Goal: Task Accomplishment & Management: Use online tool/utility

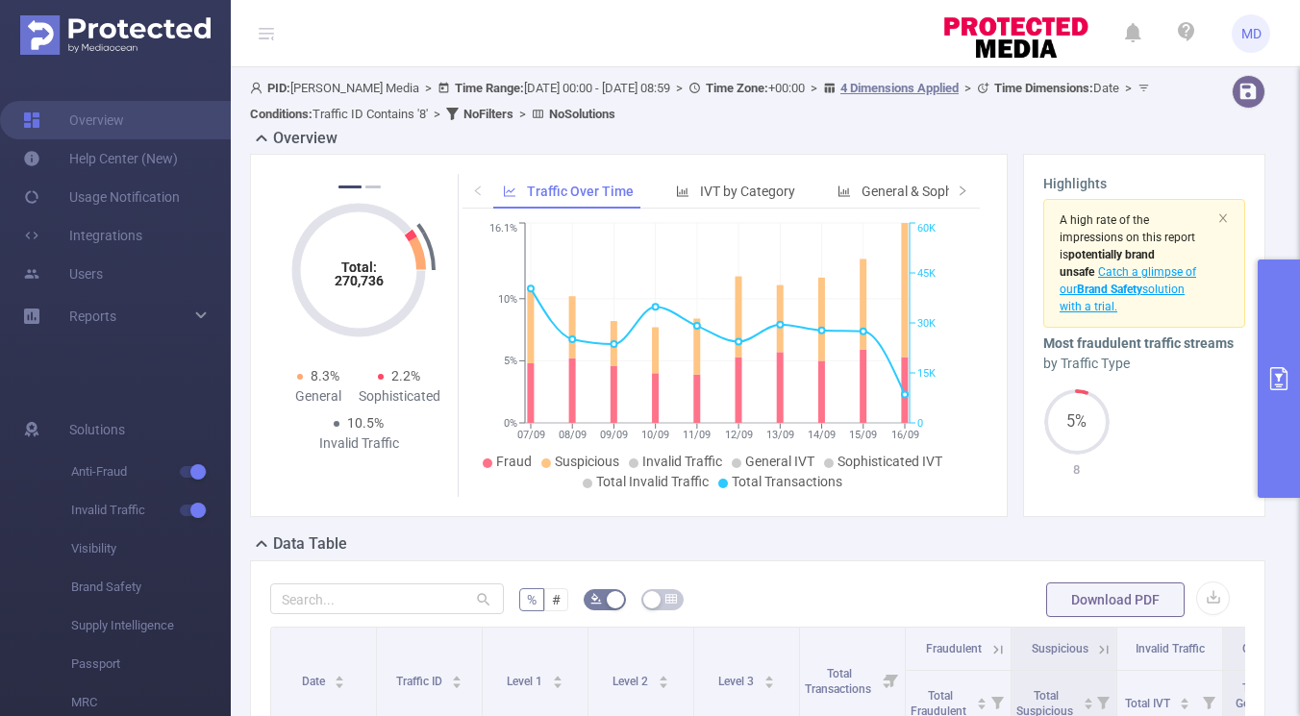
click at [1268, 342] on button "primary" at bounding box center [1279, 379] width 42 height 238
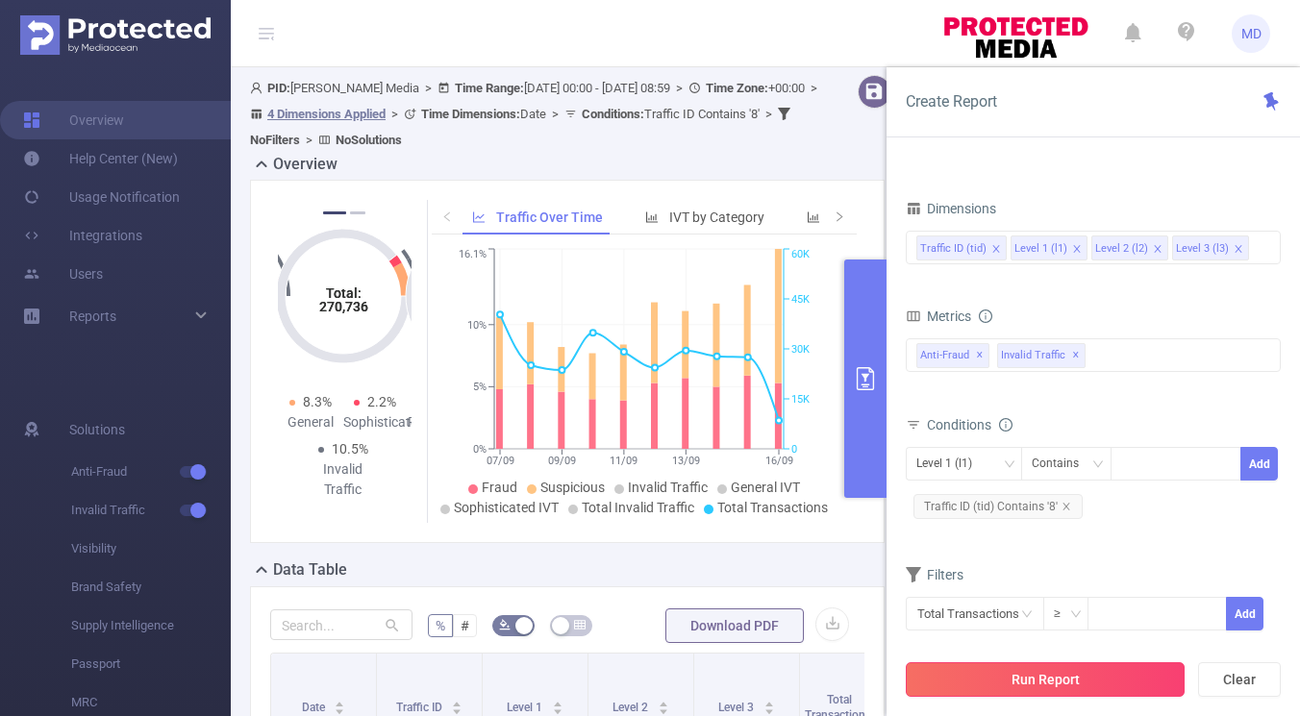
click at [1005, 687] on button "Run Report" at bounding box center [1045, 680] width 279 height 35
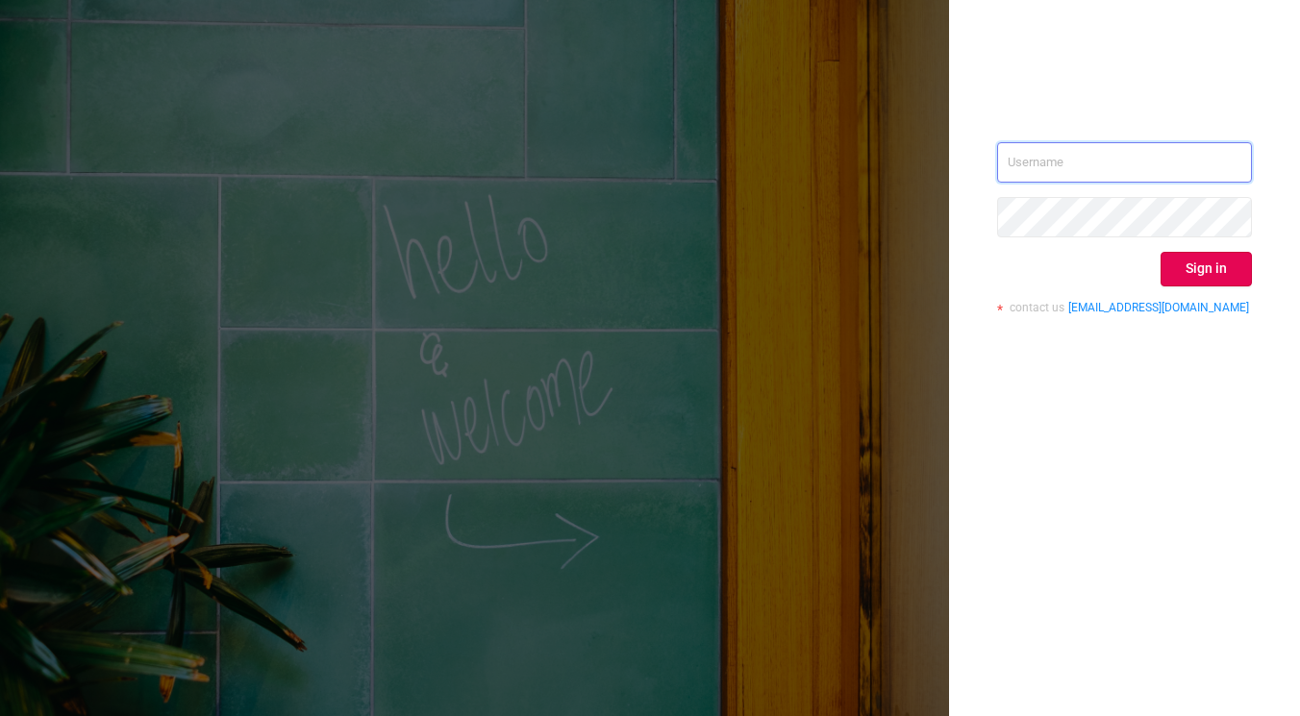
click at [1104, 164] on input "text" at bounding box center [1124, 162] width 255 height 40
type input "[PERSON_NAME][EMAIL_ADDRESS][DOMAIN_NAME]"
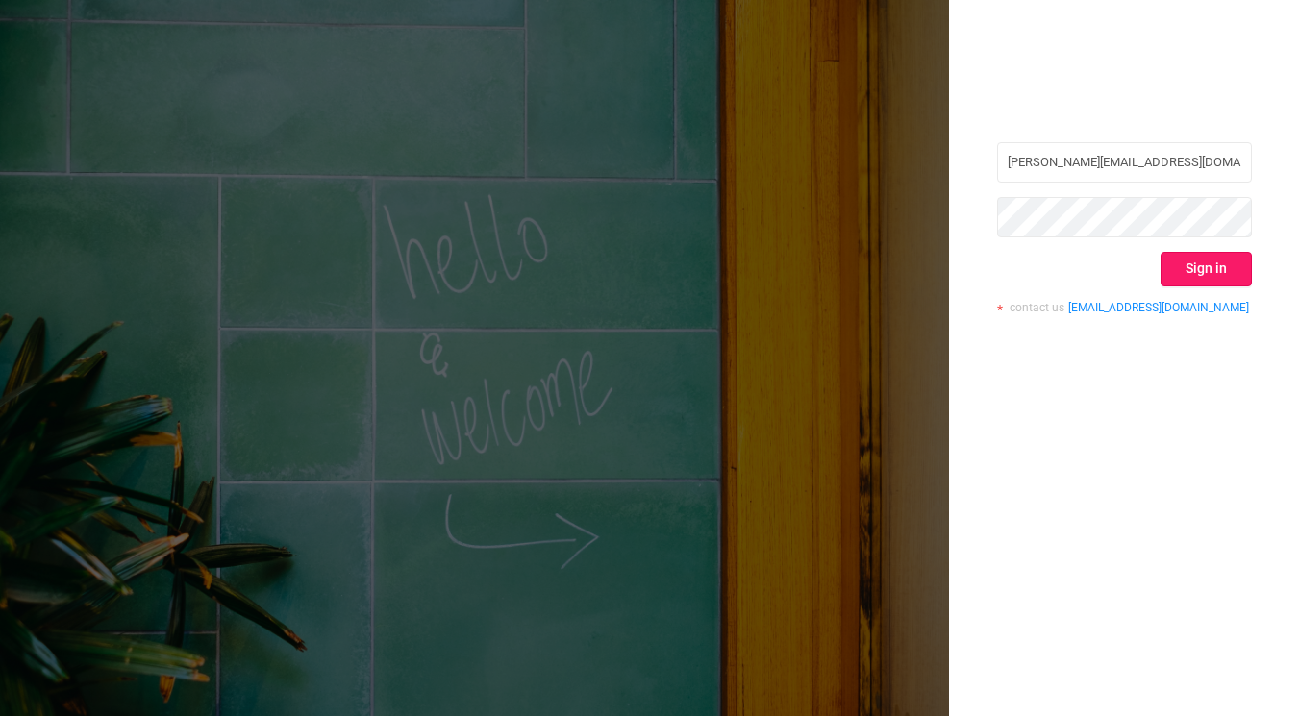
click at [1217, 272] on button "Sign in" at bounding box center [1206, 269] width 91 height 35
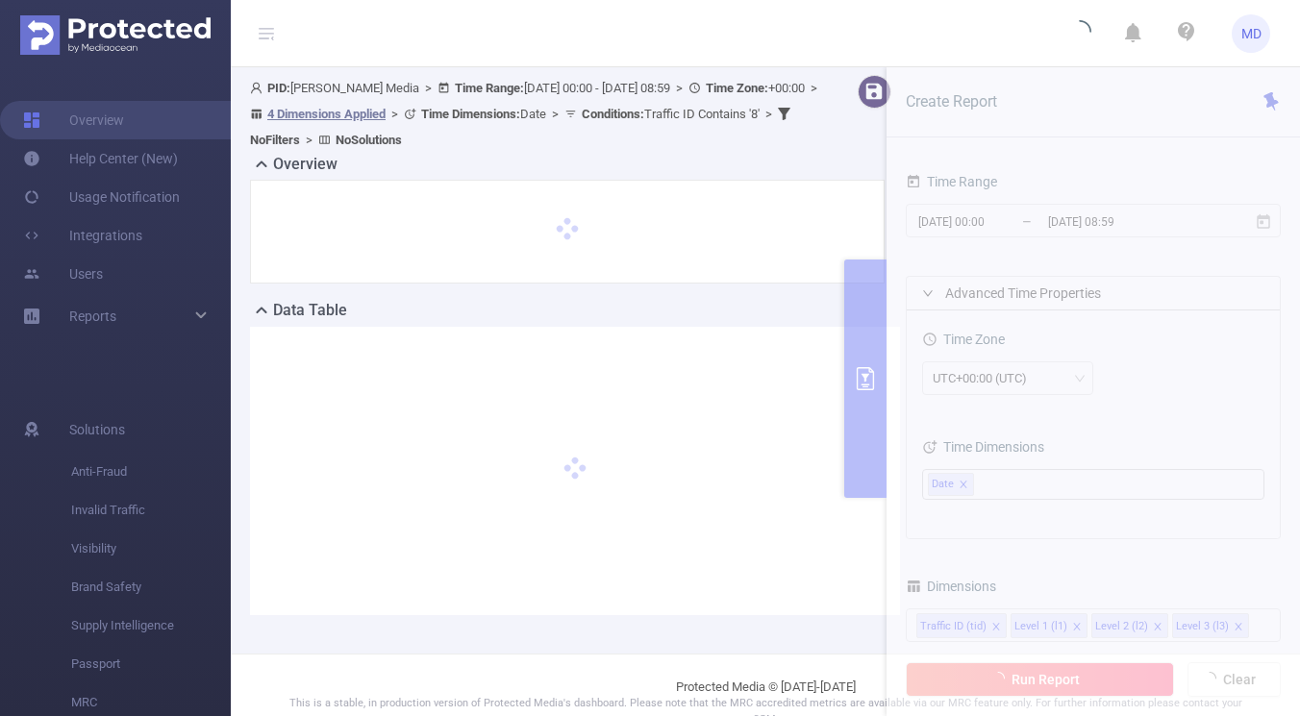
click at [963, 222] on section "PID: [PERSON_NAME] Media > Time Range: [DATE] 00:00 - [DATE] 08:59 > Time Zone:…" at bounding box center [765, 360] width 1069 height 587
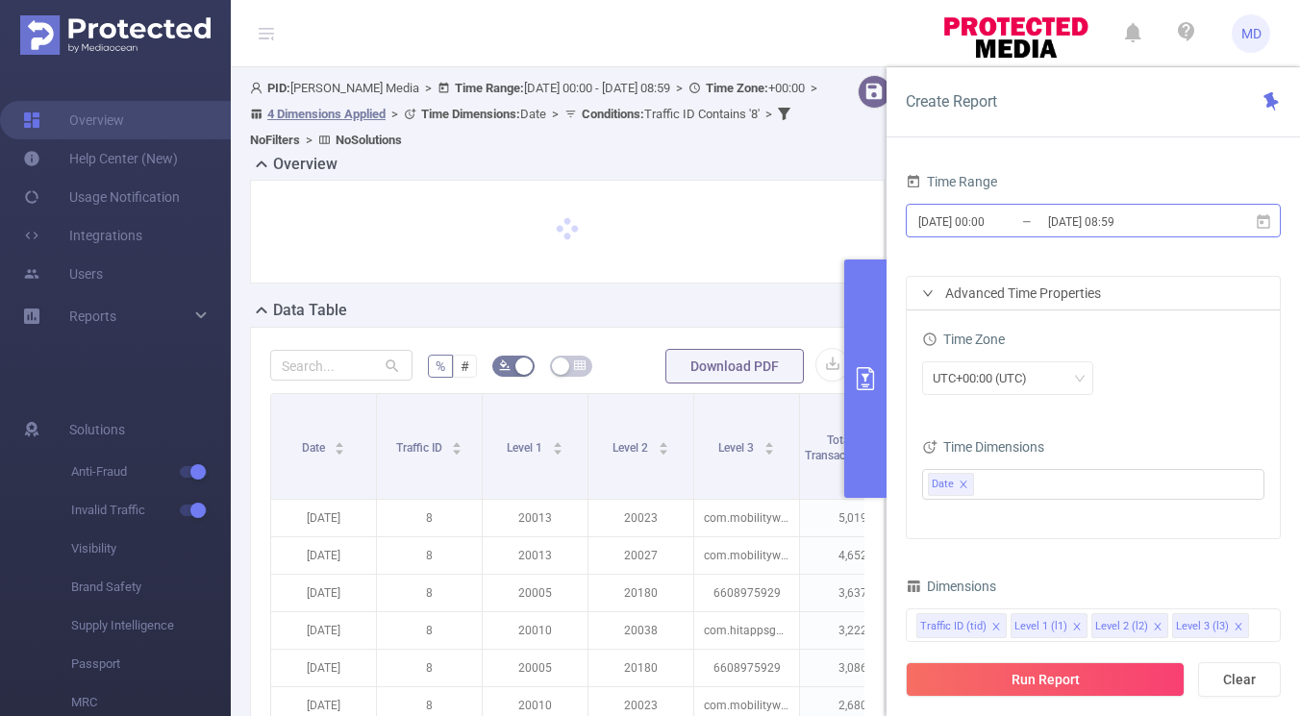
click at [966, 220] on input "[DATE] 00:00" at bounding box center [994, 222] width 156 height 26
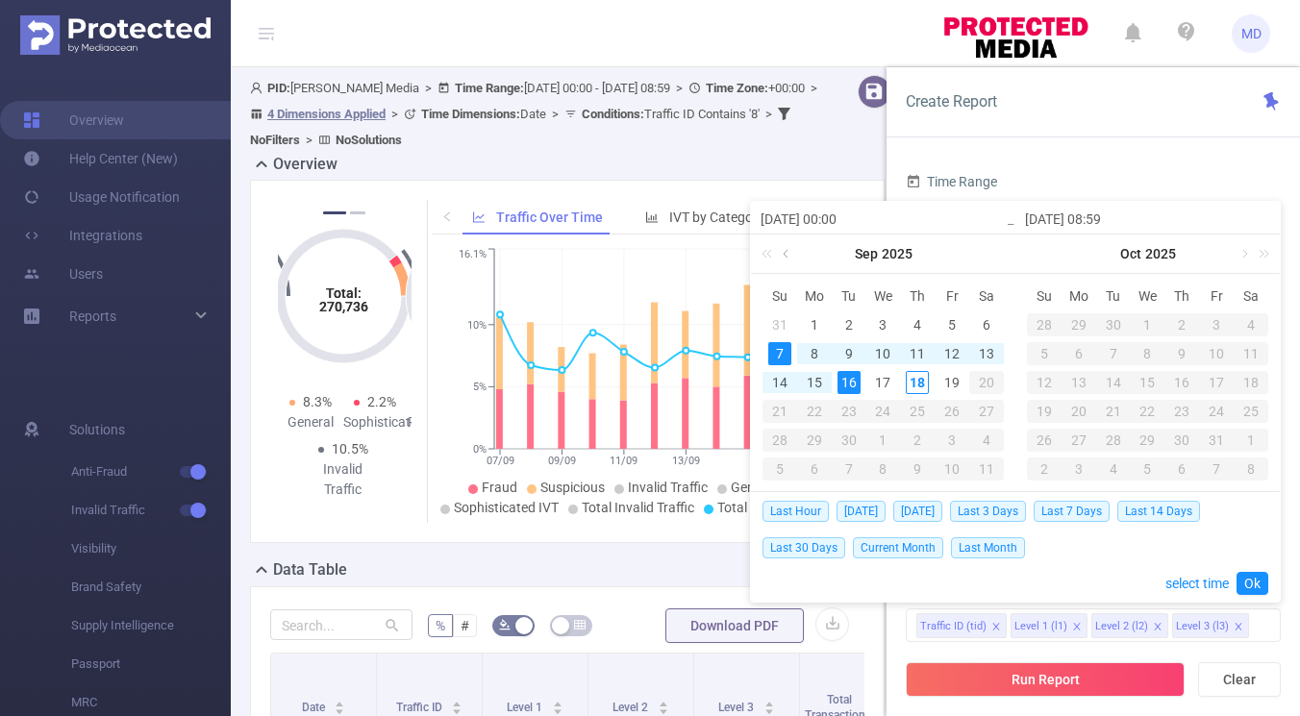
click at [788, 255] on link at bounding box center [787, 254] width 17 height 38
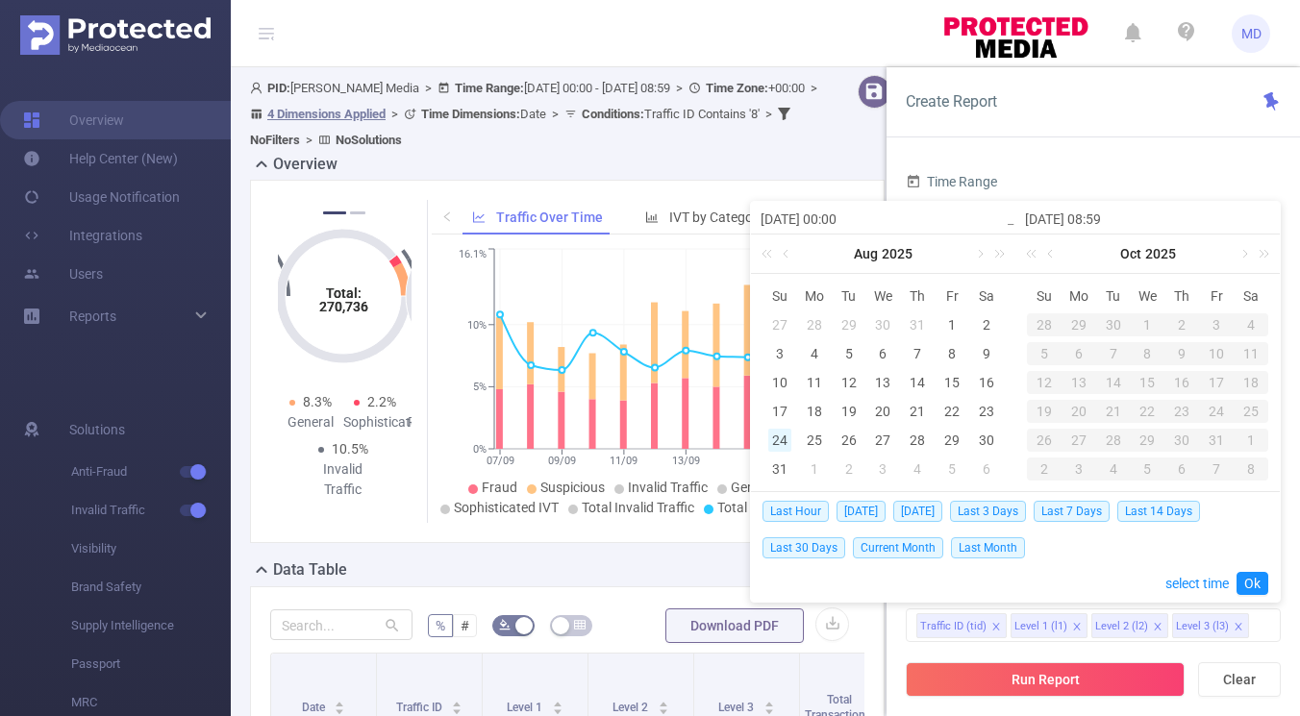
click at [780, 439] on div "24" at bounding box center [779, 440] width 23 height 23
click at [1259, 579] on link "Ok" at bounding box center [1253, 583] width 32 height 23
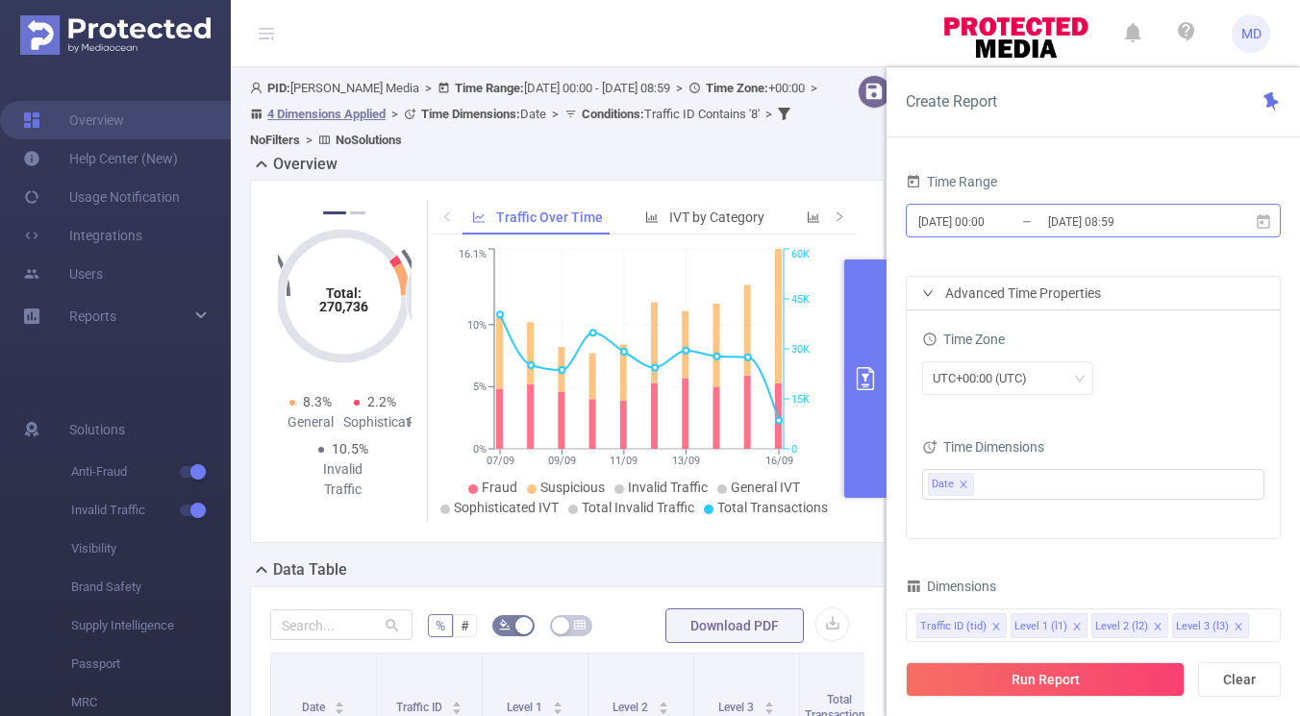
click at [976, 231] on input "[DATE] 00:00" at bounding box center [994, 222] width 156 height 26
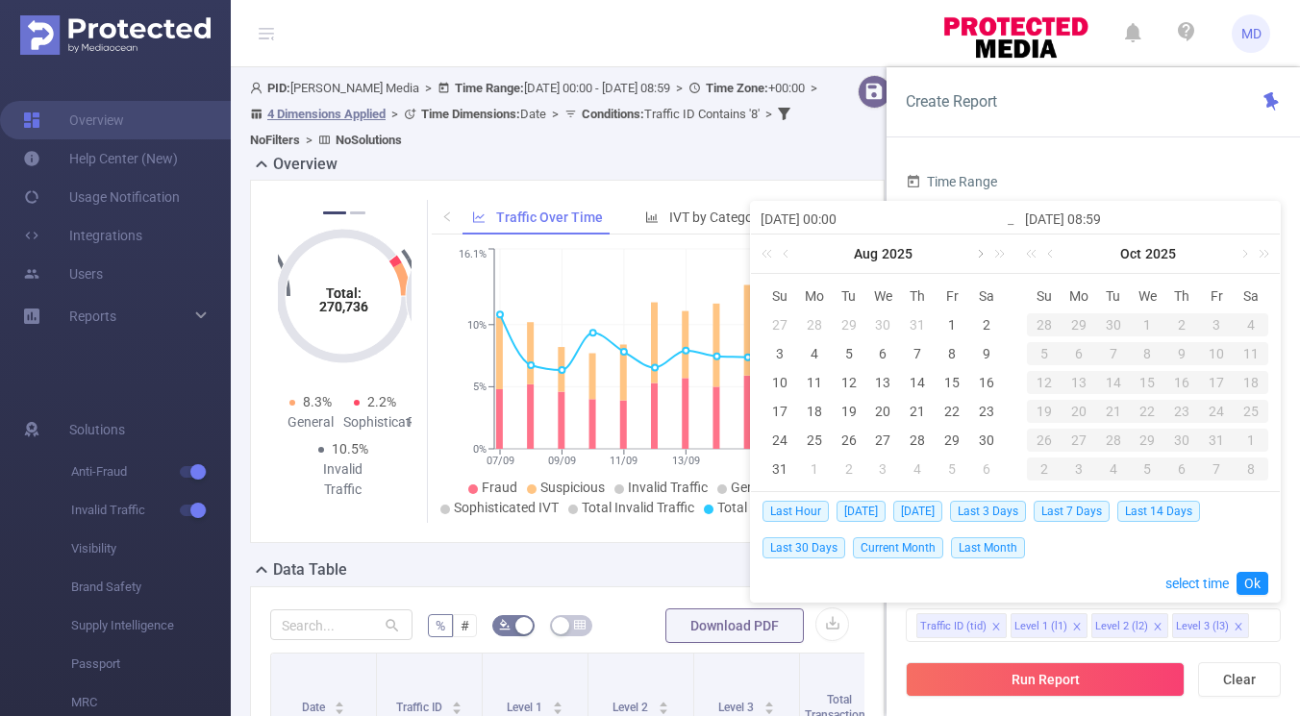
click at [978, 250] on link at bounding box center [978, 254] width 17 height 38
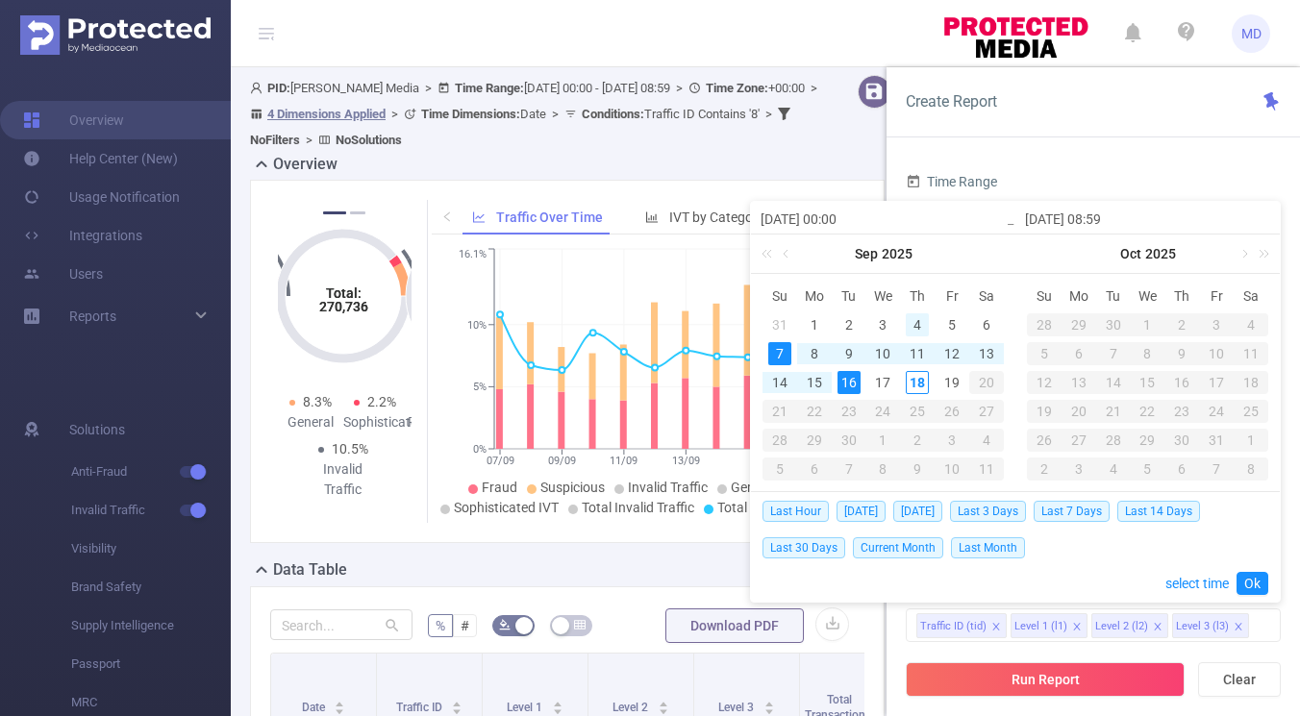
click at [920, 322] on div "4" at bounding box center [917, 325] width 23 height 23
click at [920, 379] on div "18" at bounding box center [917, 382] width 23 height 23
type input "[DATE] 00:00"
type input "[DATE] 08:59"
type input "[DATE] 00:00"
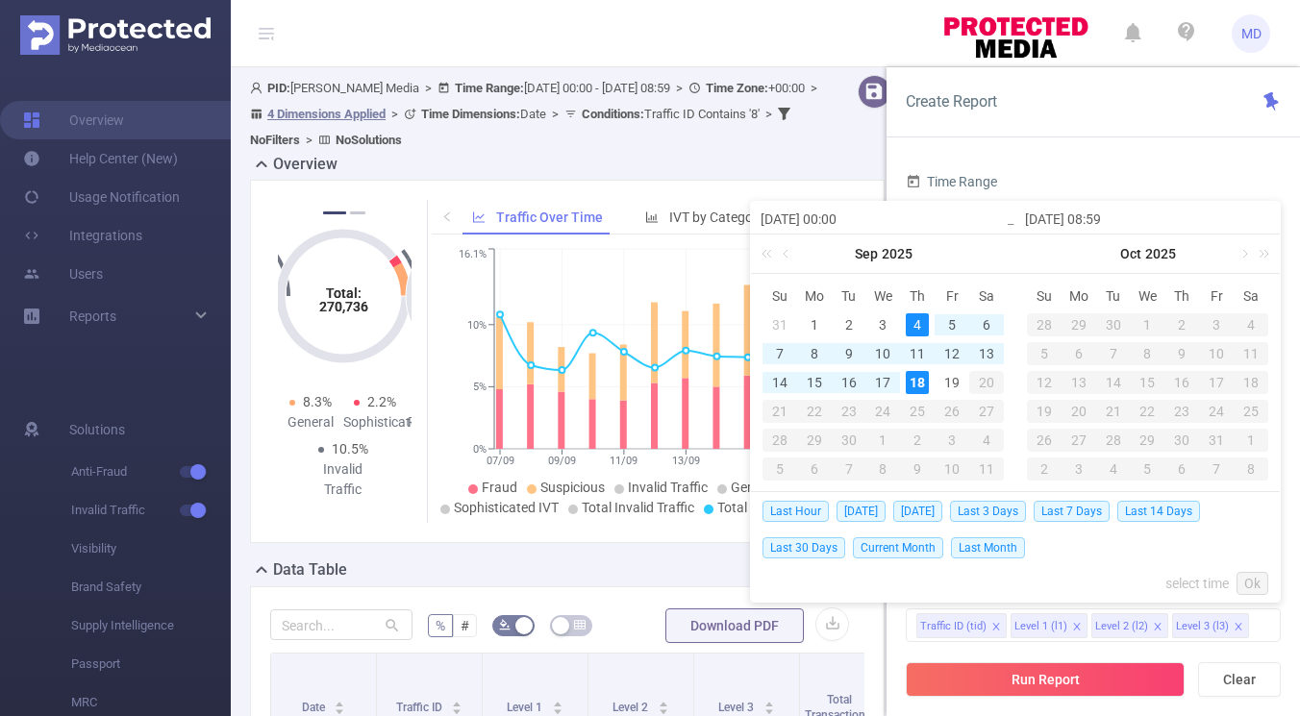
type input "[DATE] 08:59"
click at [1245, 581] on link "Ok" at bounding box center [1253, 583] width 32 height 23
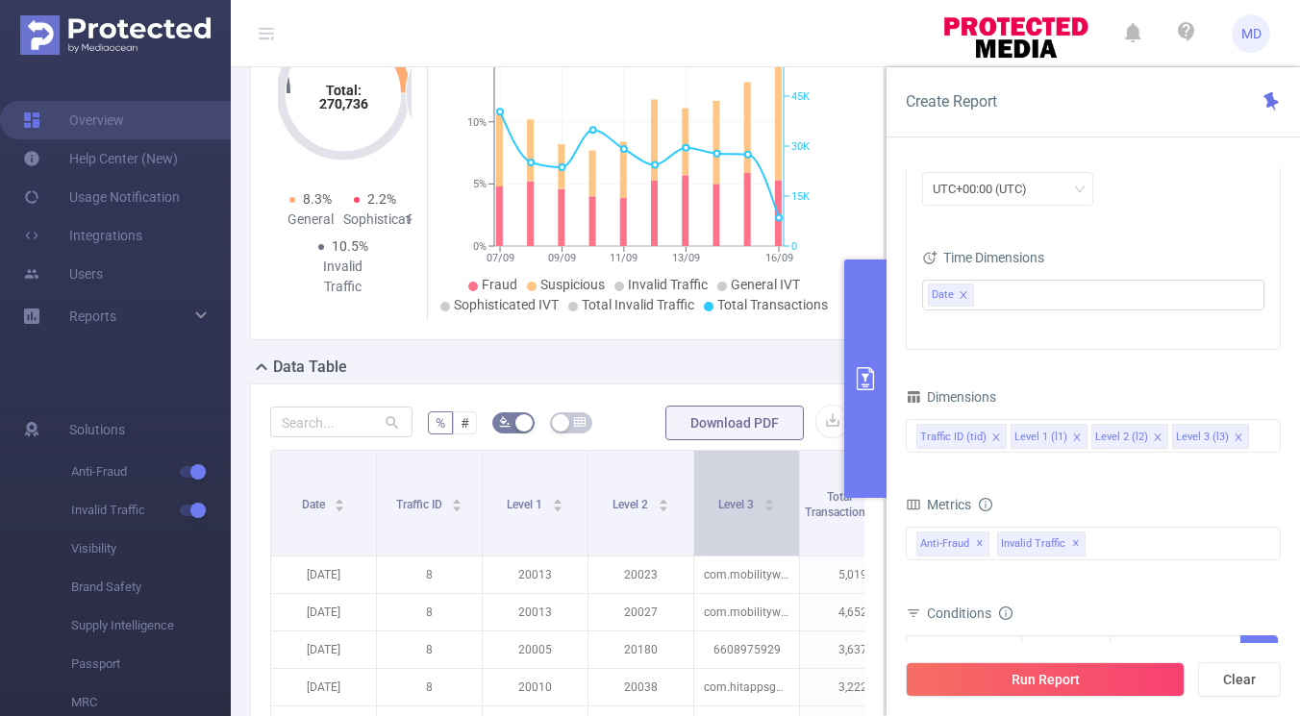
scroll to position [213, 0]
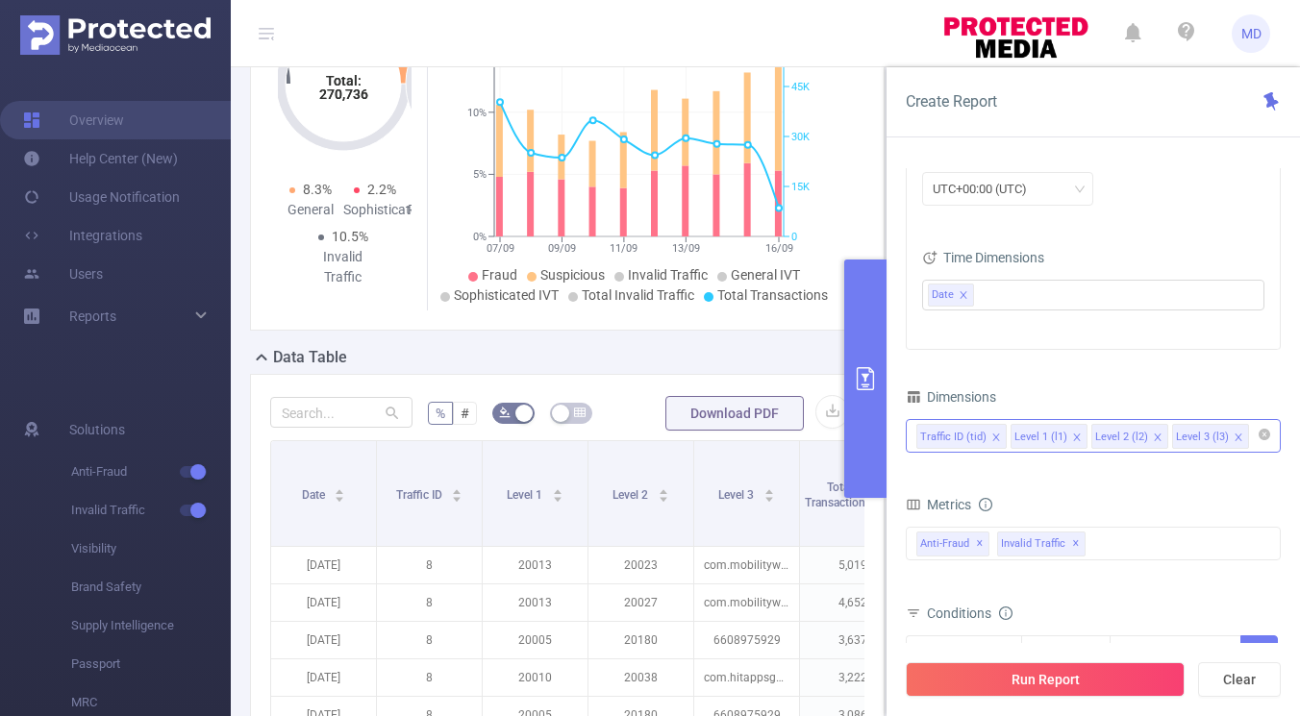
click at [1253, 440] on input at bounding box center [1258, 436] width 10 height 25
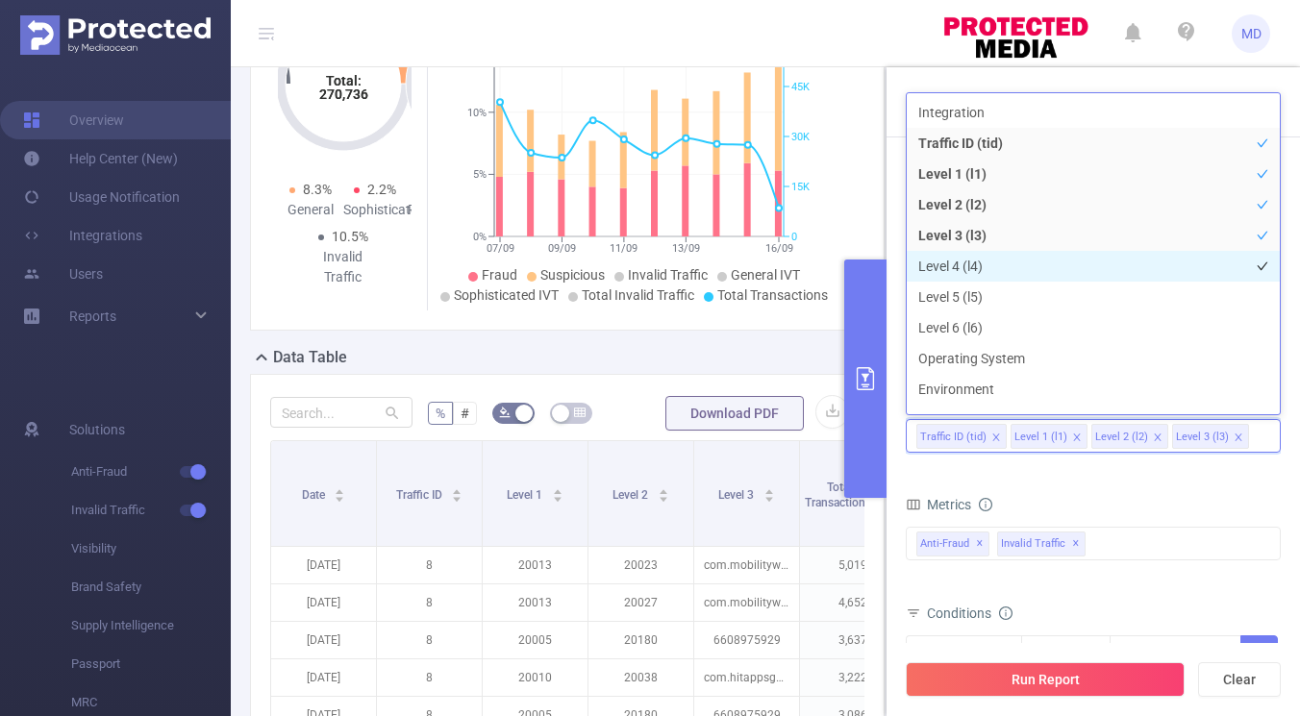
click at [1052, 268] on li "Level 4 (l4)" at bounding box center [1093, 266] width 373 height 31
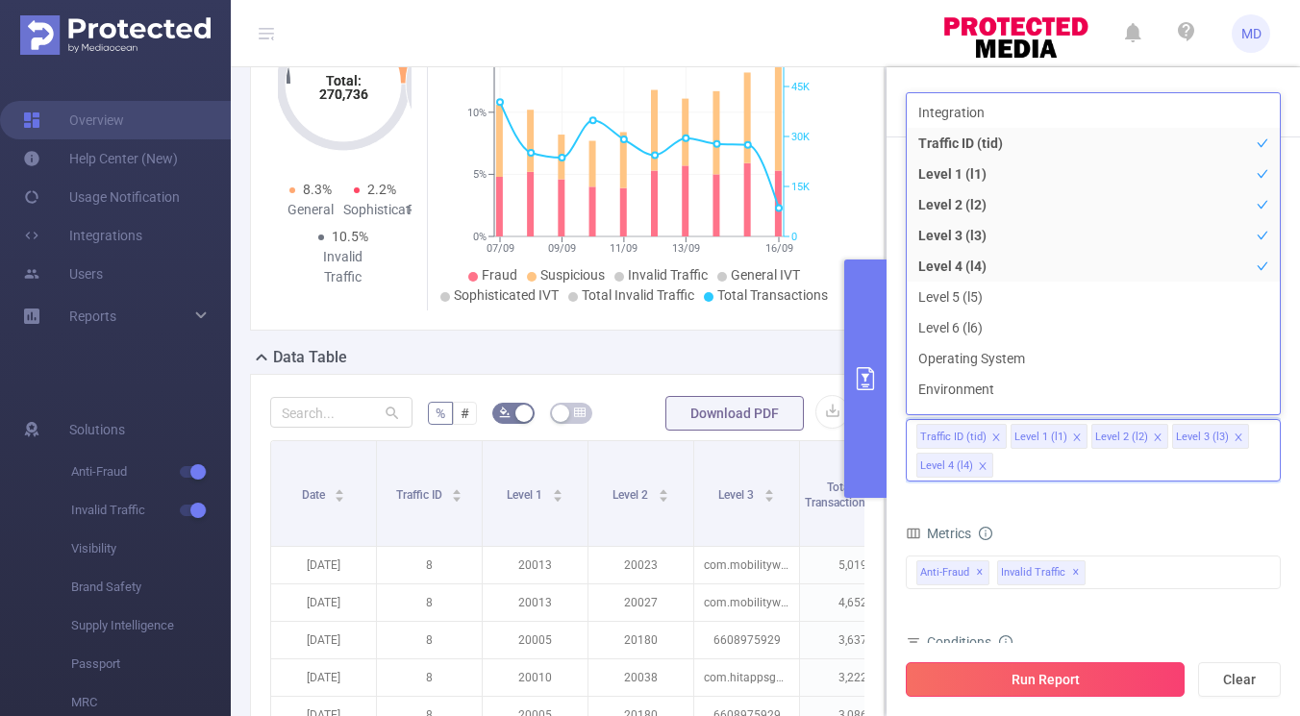
click at [1031, 690] on button "Run Report" at bounding box center [1045, 680] width 279 height 35
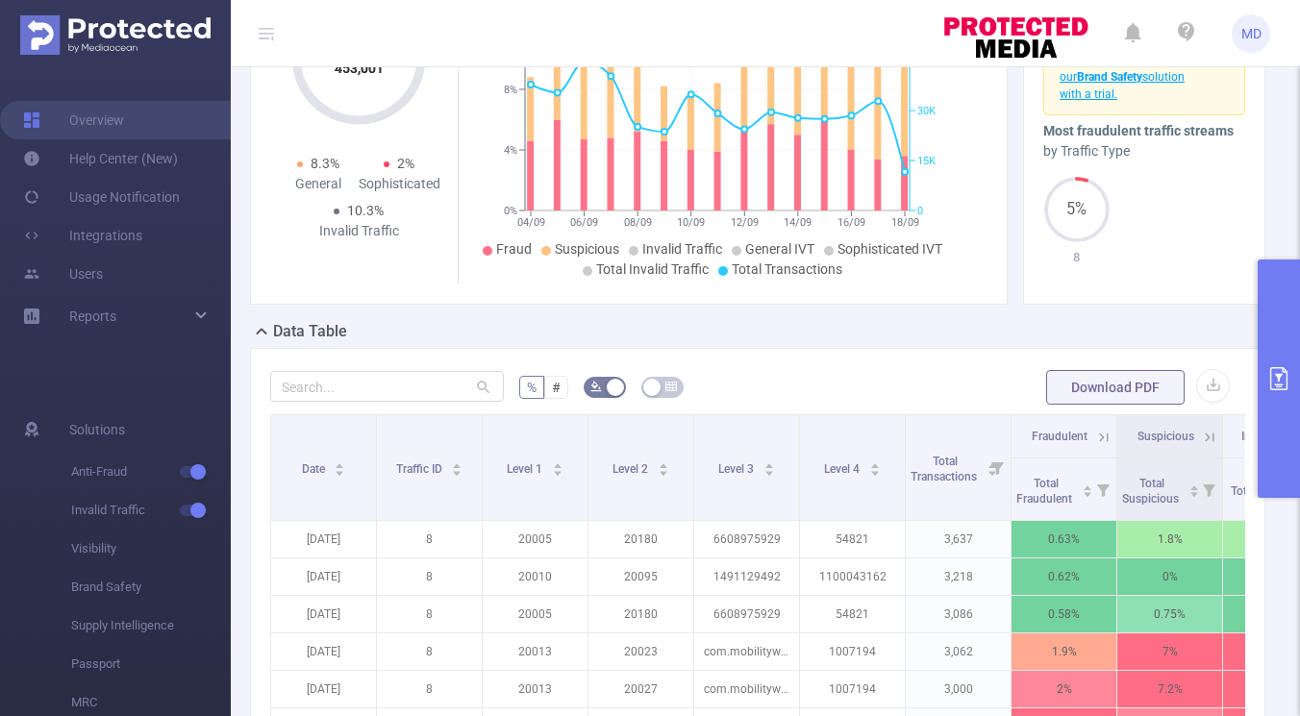
click at [1268, 342] on button "primary" at bounding box center [1279, 379] width 42 height 238
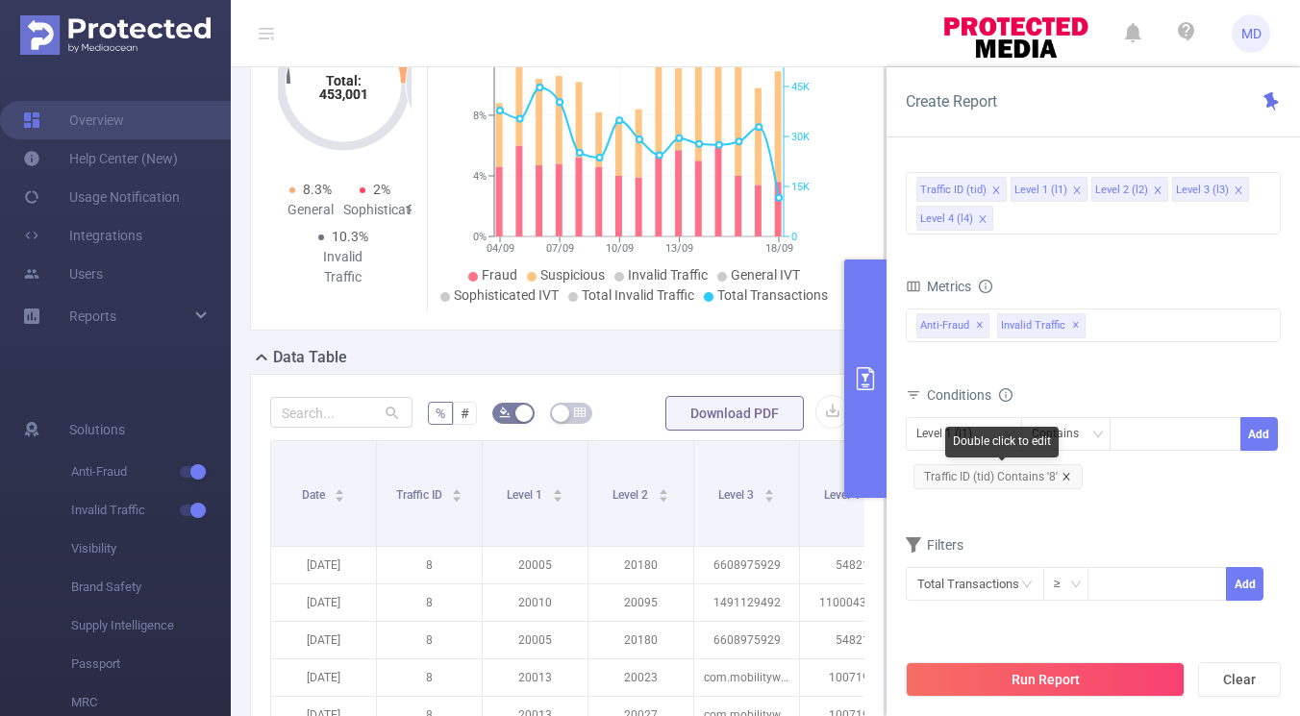
click at [1067, 474] on icon "icon: close" at bounding box center [1067, 477] width 10 height 10
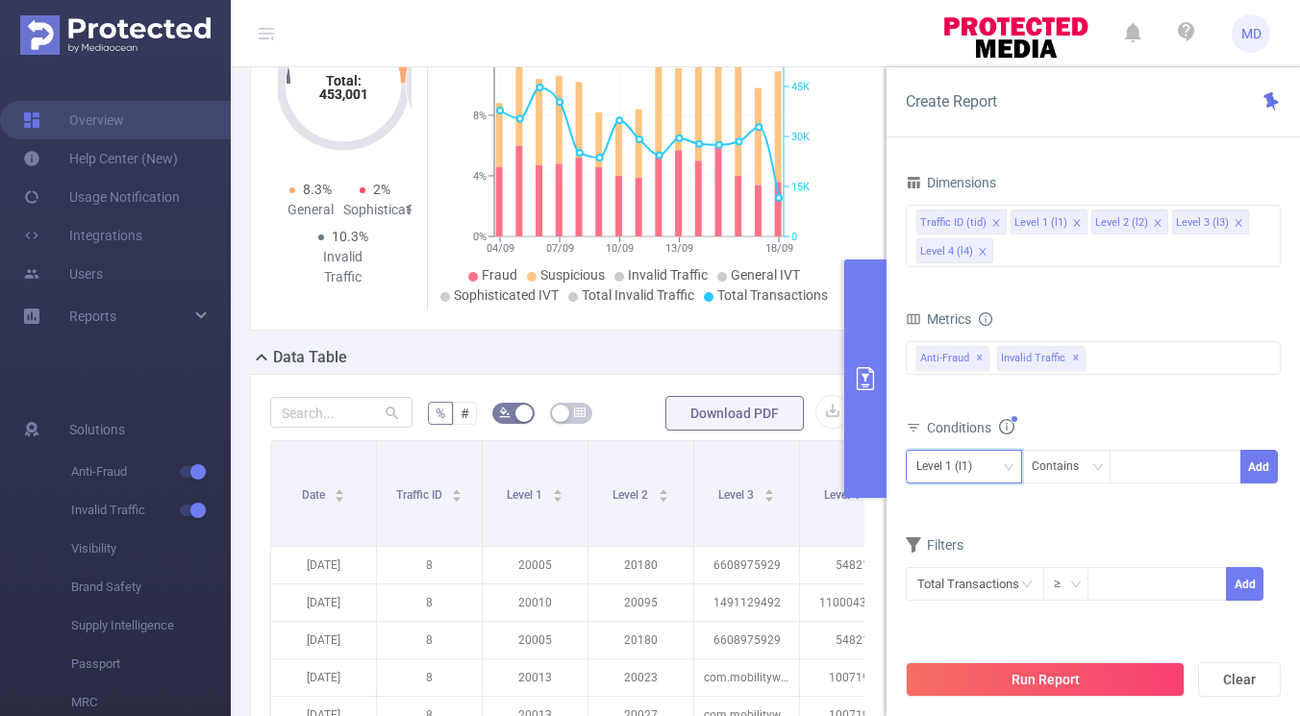
click at [986, 463] on div "Level 1 (l1)" at bounding box center [963, 467] width 95 height 32
click at [957, 508] on li "Traffic ID (tid)" at bounding box center [964, 506] width 116 height 31
click at [1145, 466] on div at bounding box center [1175, 467] width 111 height 32
type input "3"
click at [1261, 469] on button "Add" at bounding box center [1260, 467] width 38 height 34
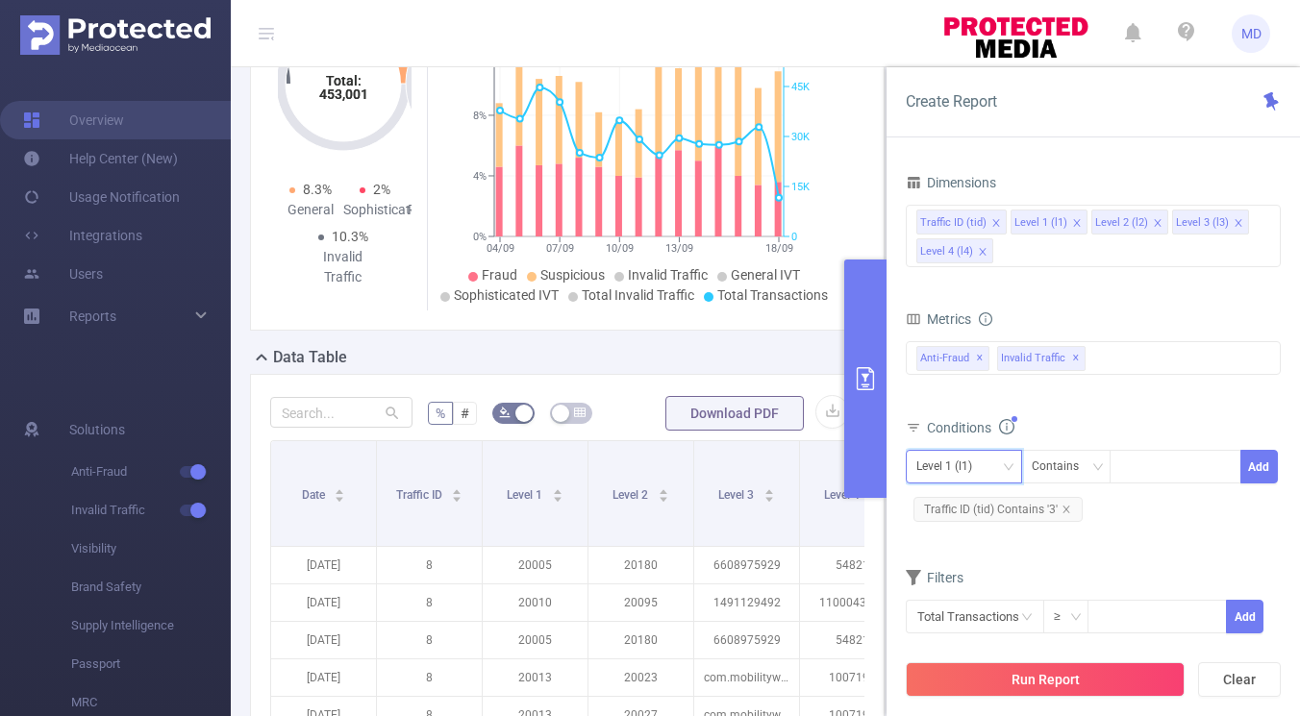
click at [948, 469] on div "Level 1 (l1)" at bounding box center [950, 467] width 69 height 32
click at [949, 563] on li "Level 2 (l2)" at bounding box center [964, 568] width 116 height 31
click at [1144, 465] on div at bounding box center [1175, 467] width 111 height 32
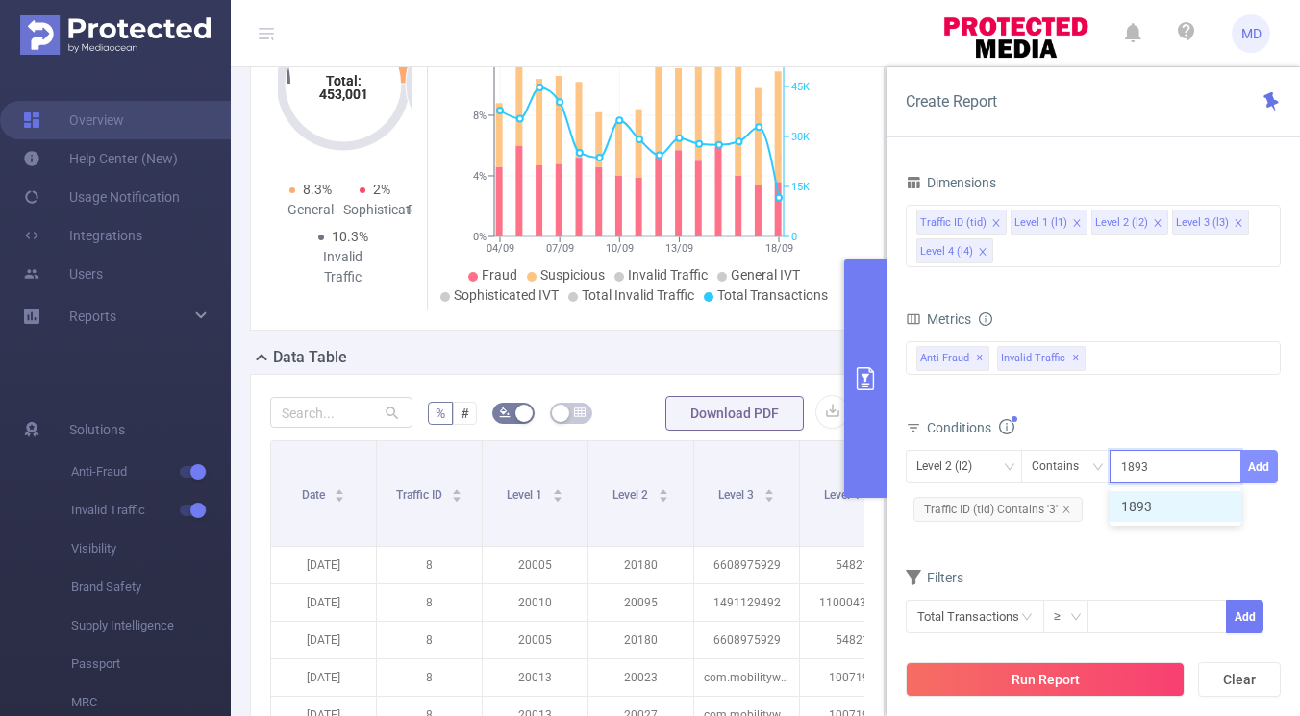
type input "1893"
click at [1267, 465] on button "Add" at bounding box center [1260, 467] width 38 height 34
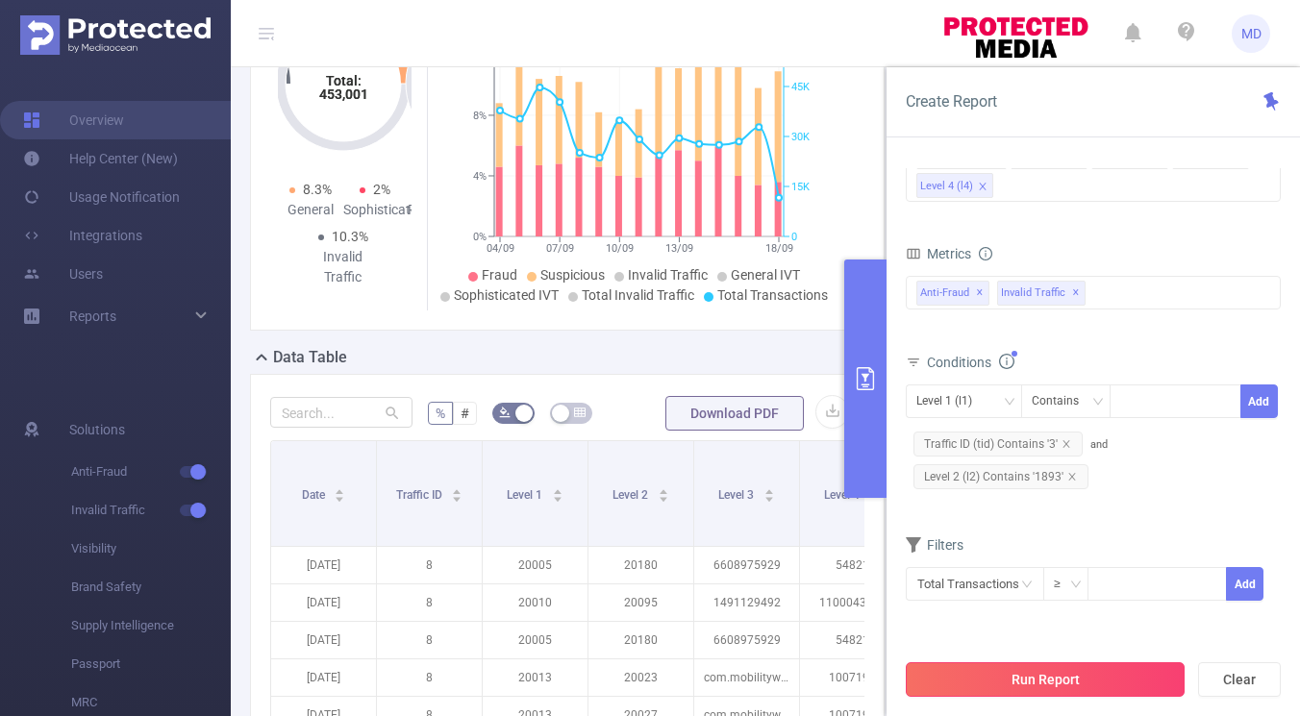
click at [1134, 680] on button "Run Report" at bounding box center [1045, 680] width 279 height 35
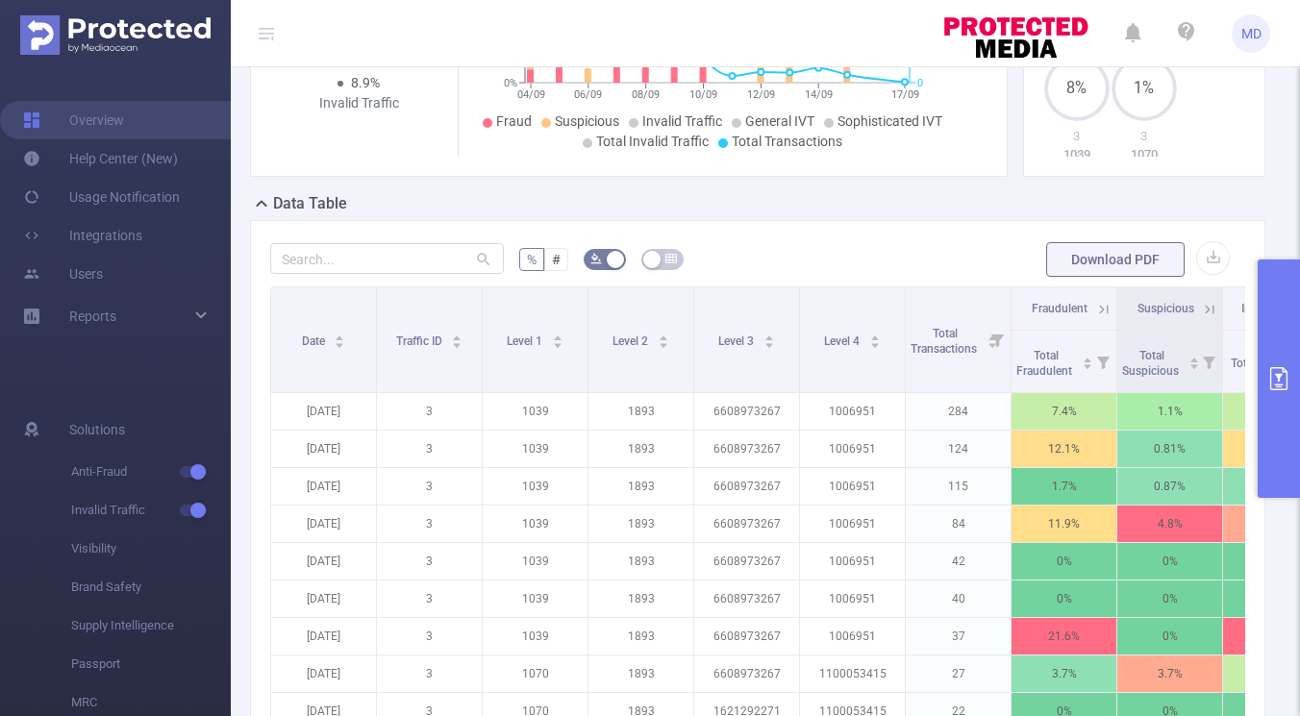
scroll to position [341, 0]
click at [1282, 419] on button "primary" at bounding box center [1279, 379] width 42 height 238
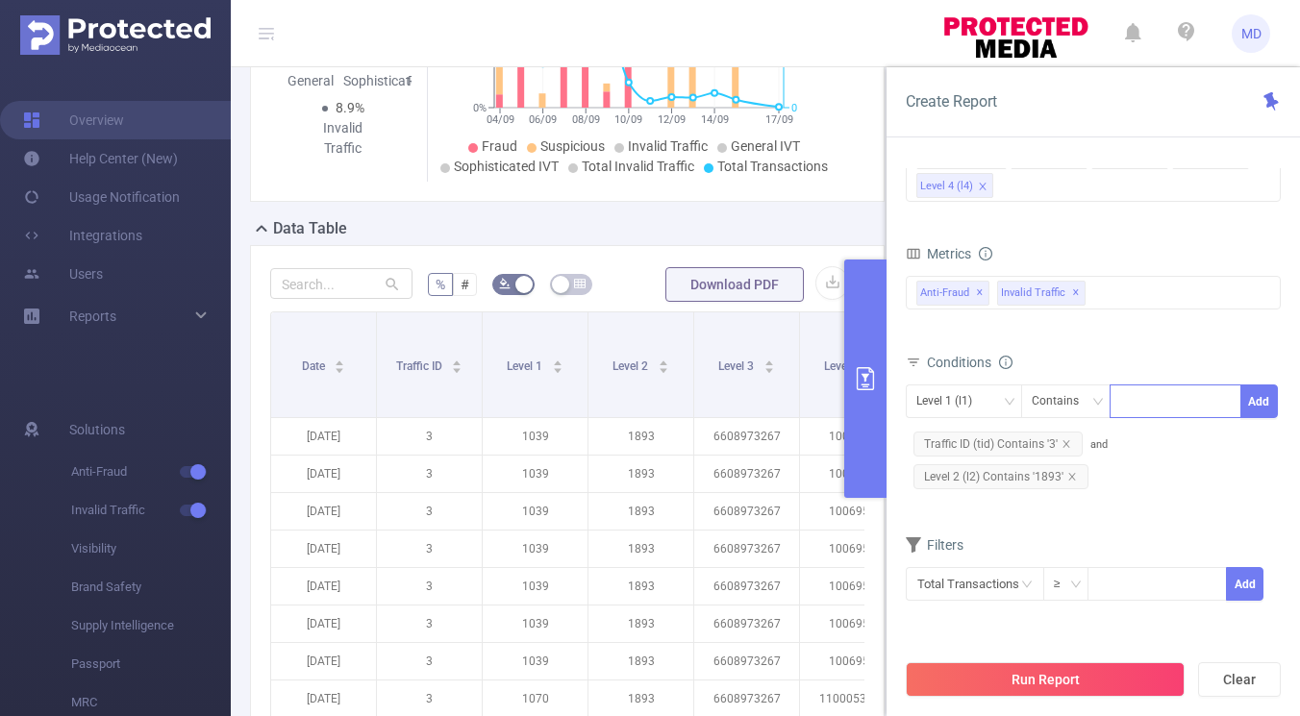
click at [1171, 409] on div at bounding box center [1175, 402] width 111 height 32
type input "1853"
click at [982, 397] on div "Level 1 (l1)" at bounding box center [950, 402] width 69 height 32
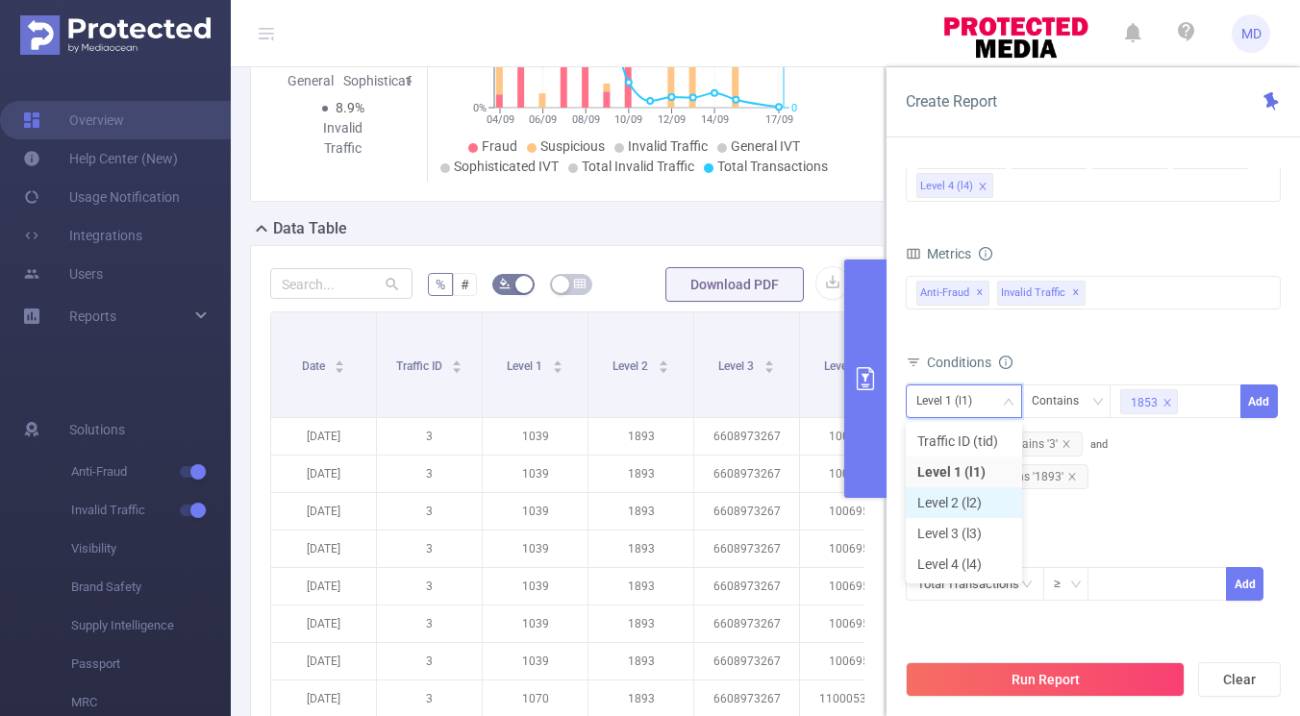
click at [947, 496] on li "Level 2 (l2)" at bounding box center [964, 503] width 116 height 31
click at [1258, 407] on button "Add" at bounding box center [1260, 402] width 38 height 34
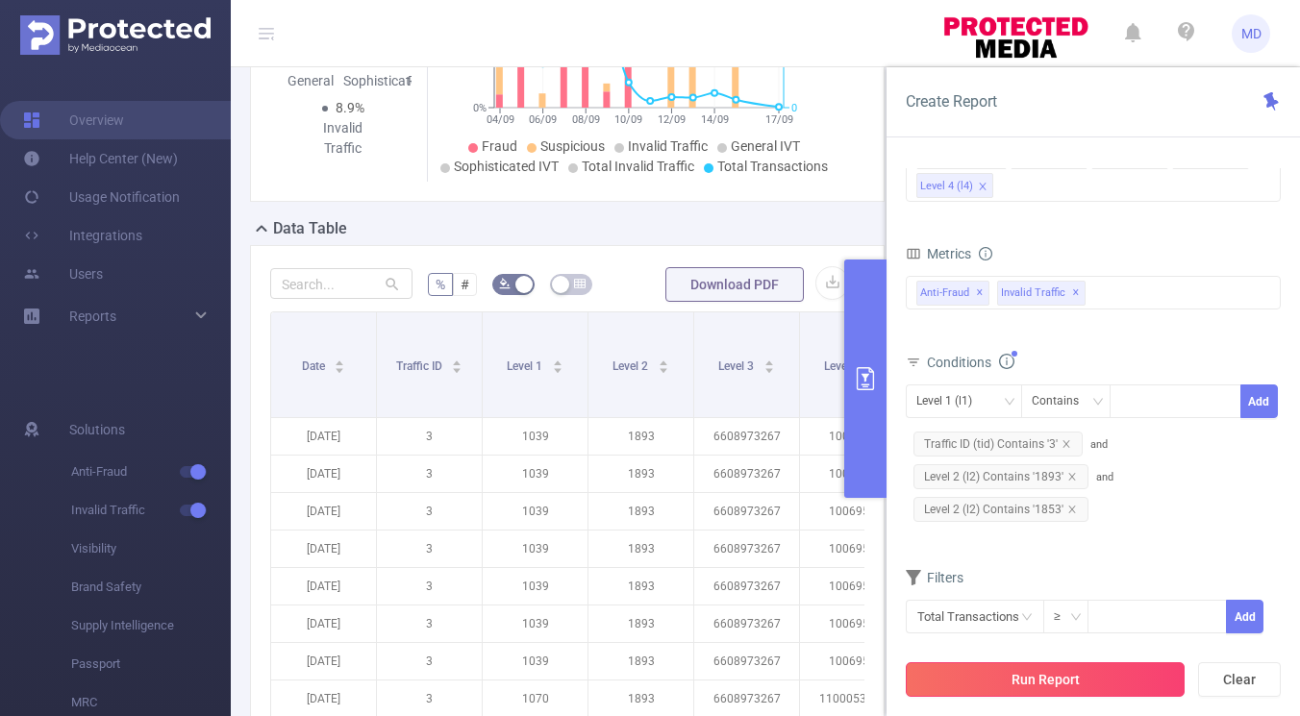
click at [1062, 683] on button "Run Report" at bounding box center [1045, 680] width 279 height 35
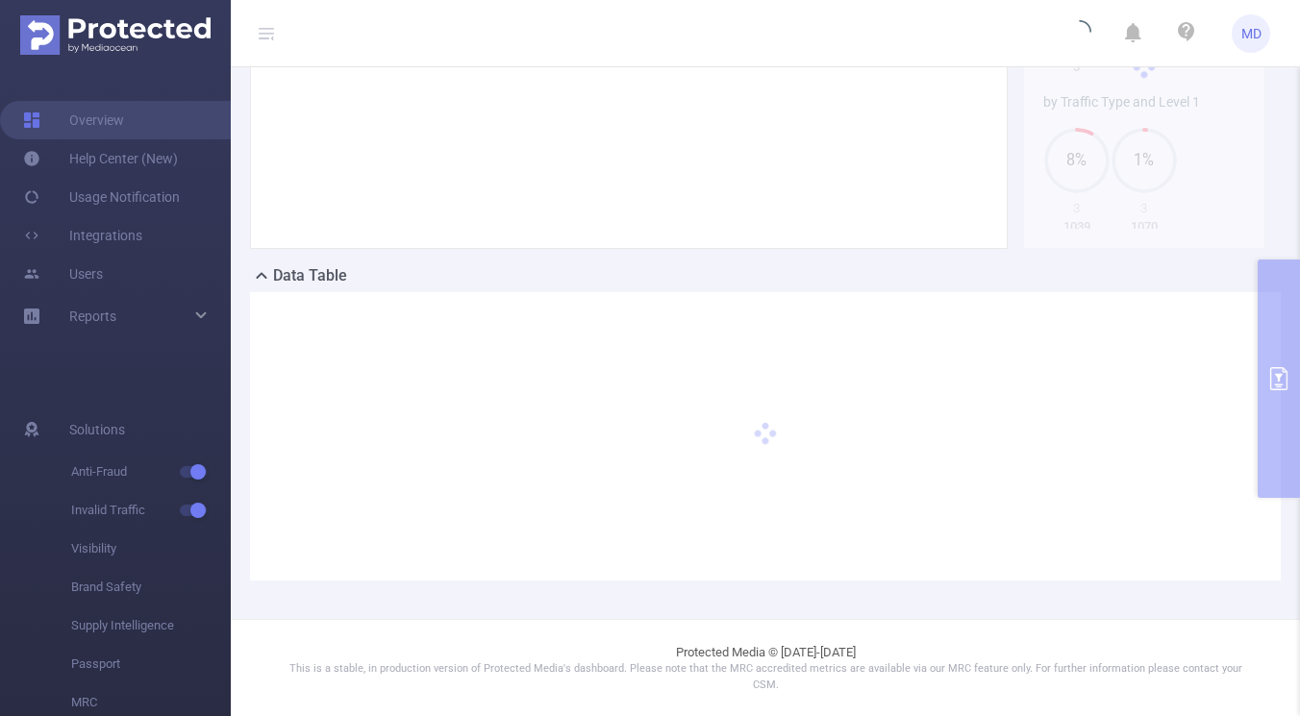
scroll to position [252, 0]
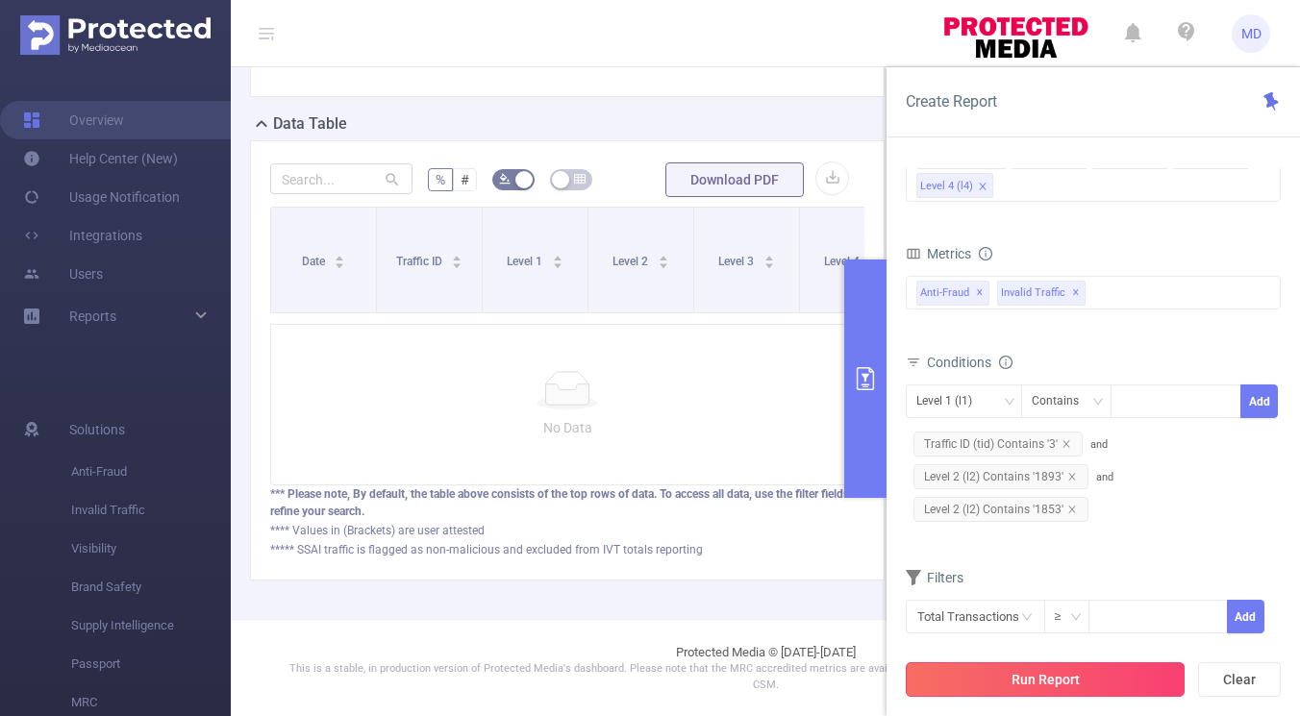
scroll to position [185, 0]
click at [1070, 513] on icon "icon: close" at bounding box center [1072, 510] width 10 height 10
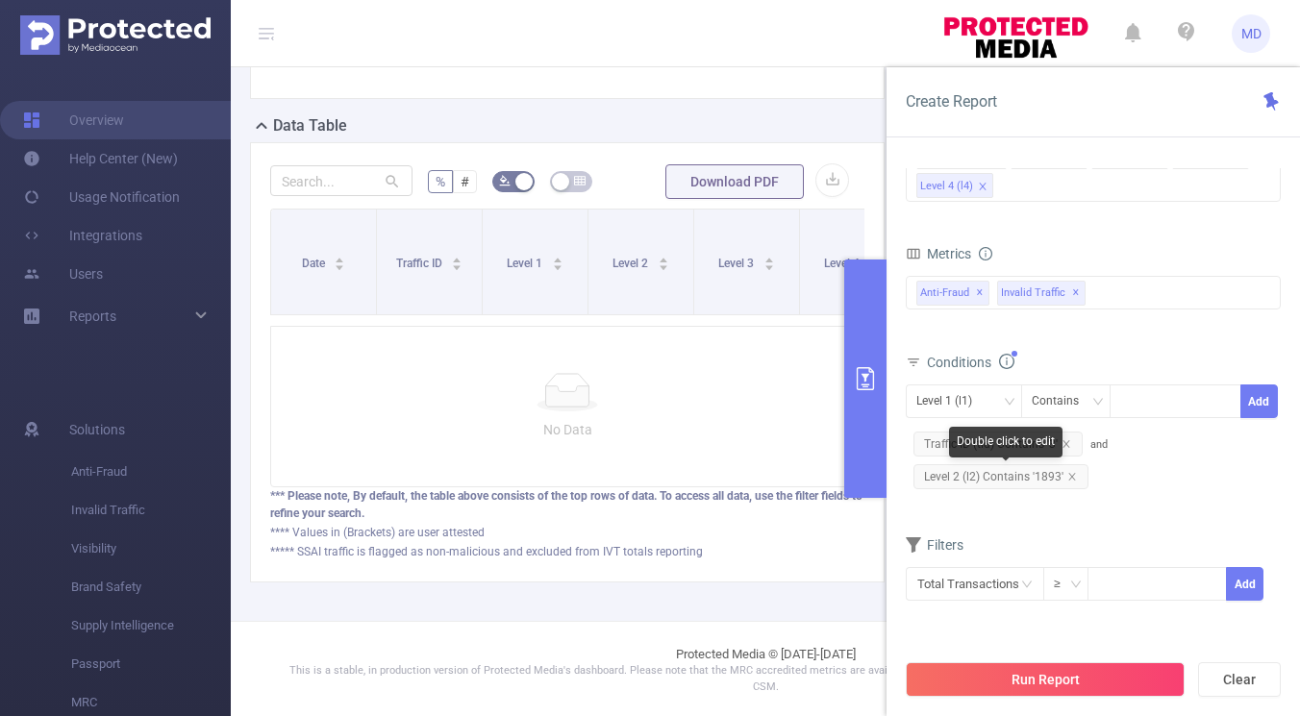
click at [1032, 480] on span "Level 2 (l2) Contains '1893'" at bounding box center [1001, 476] width 175 height 25
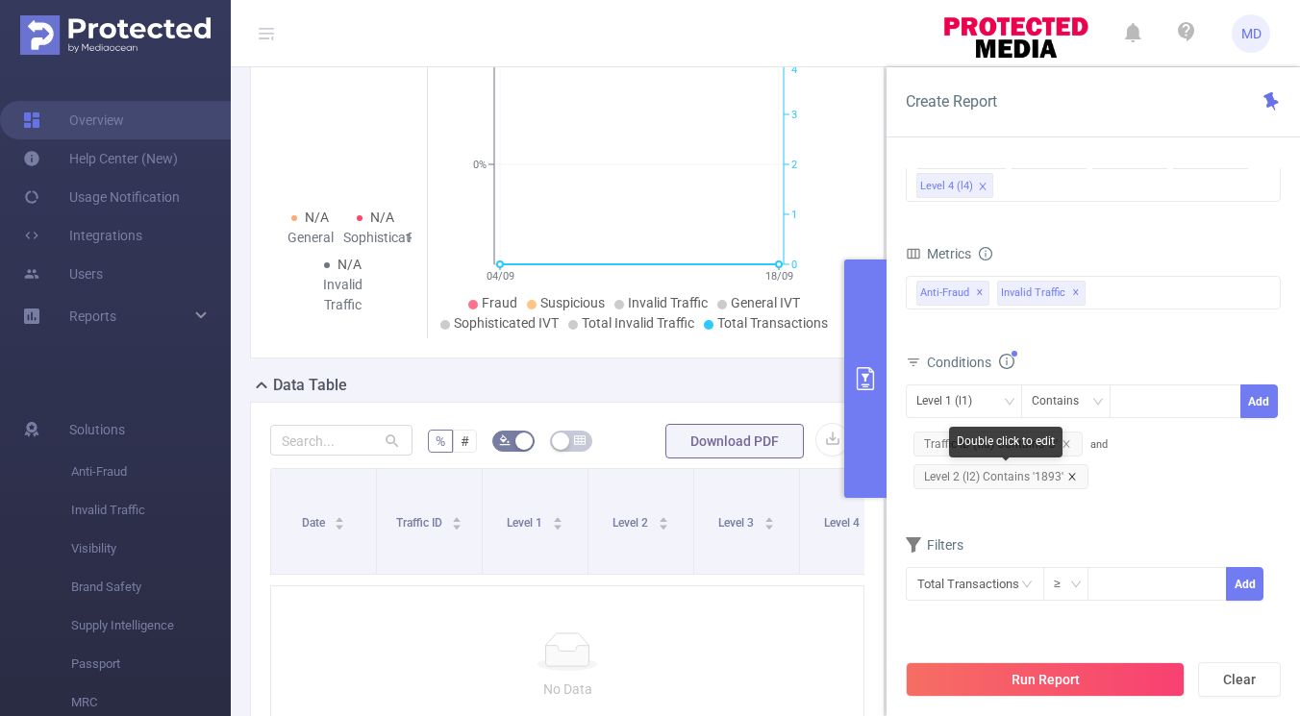
click at [1071, 478] on icon "icon: close" at bounding box center [1072, 477] width 10 height 10
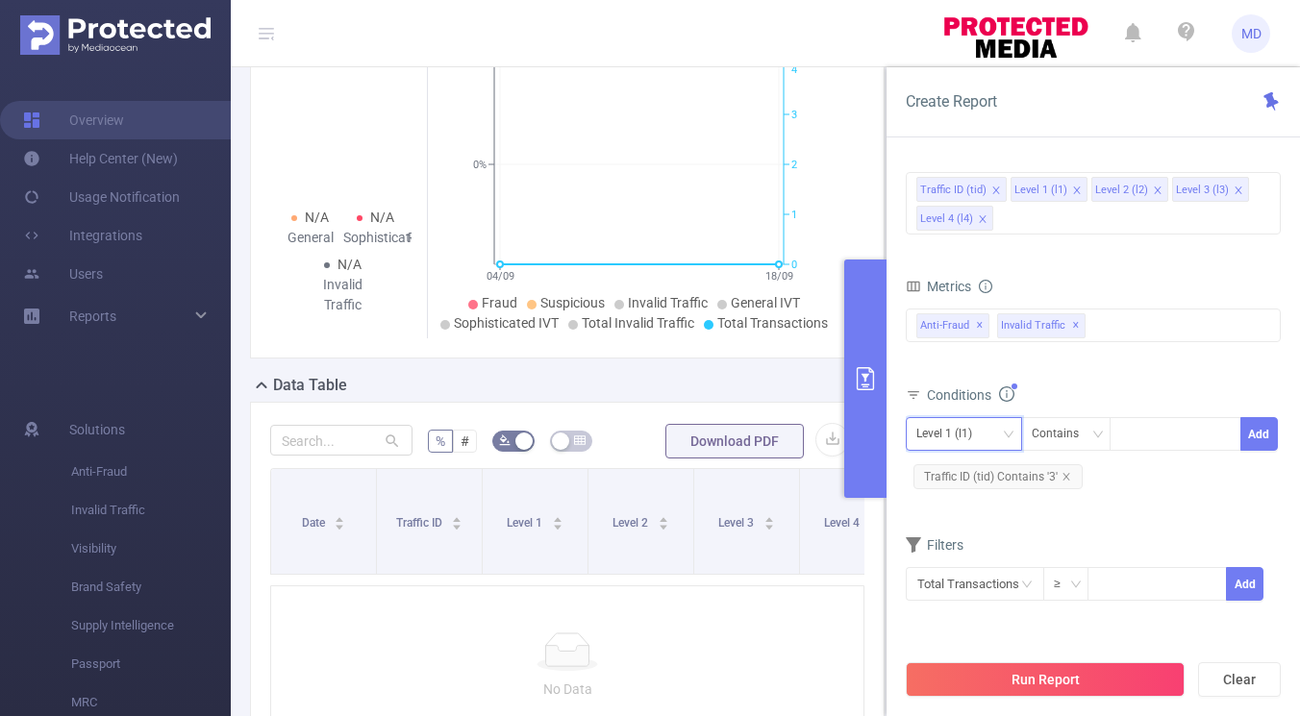
click at [962, 443] on div "Level 1 (l1)" at bounding box center [950, 434] width 69 height 32
click at [956, 532] on li "Level 2 (l2)" at bounding box center [964, 535] width 116 height 31
click at [1169, 435] on div at bounding box center [1175, 434] width 111 height 32
type input "1893"
type input "1853"
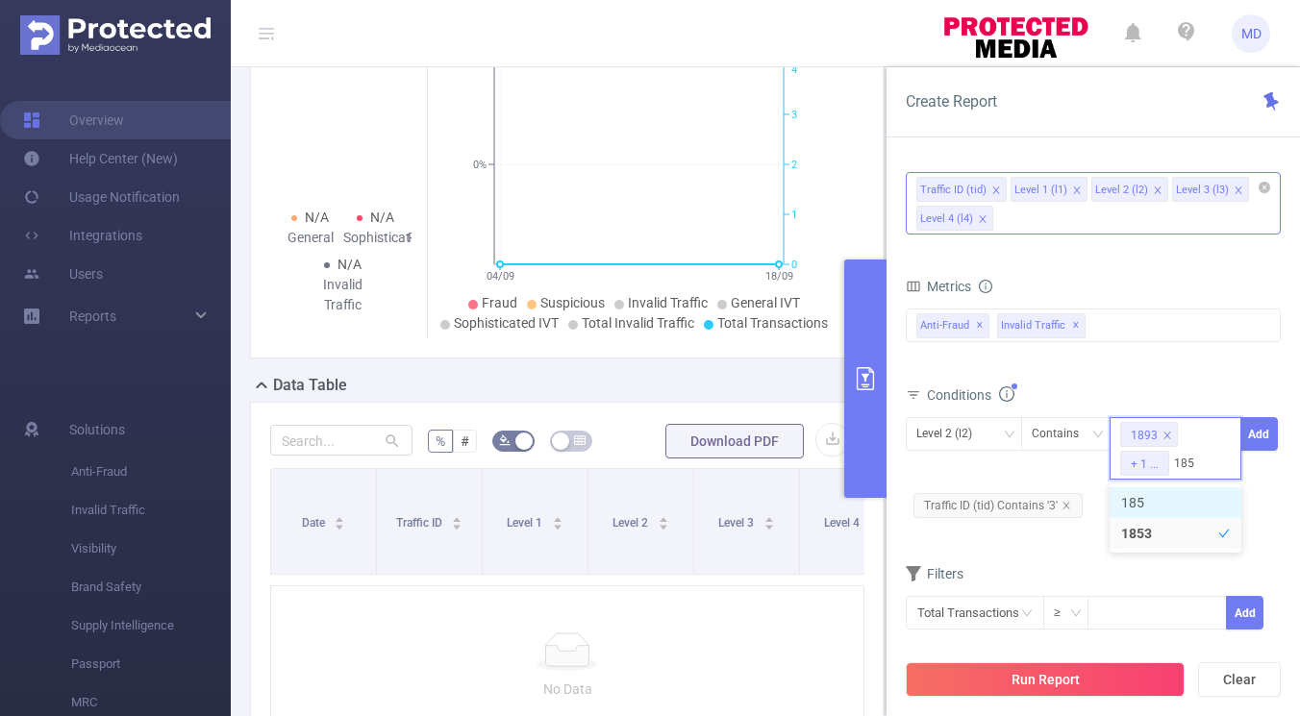
type input "1854"
click at [1147, 516] on li "1854" at bounding box center [1176, 503] width 132 height 31
type input "1855"
click at [1140, 504] on li "1855" at bounding box center [1176, 503] width 132 height 31
click at [1276, 538] on div at bounding box center [1278, 512] width 5 height 244
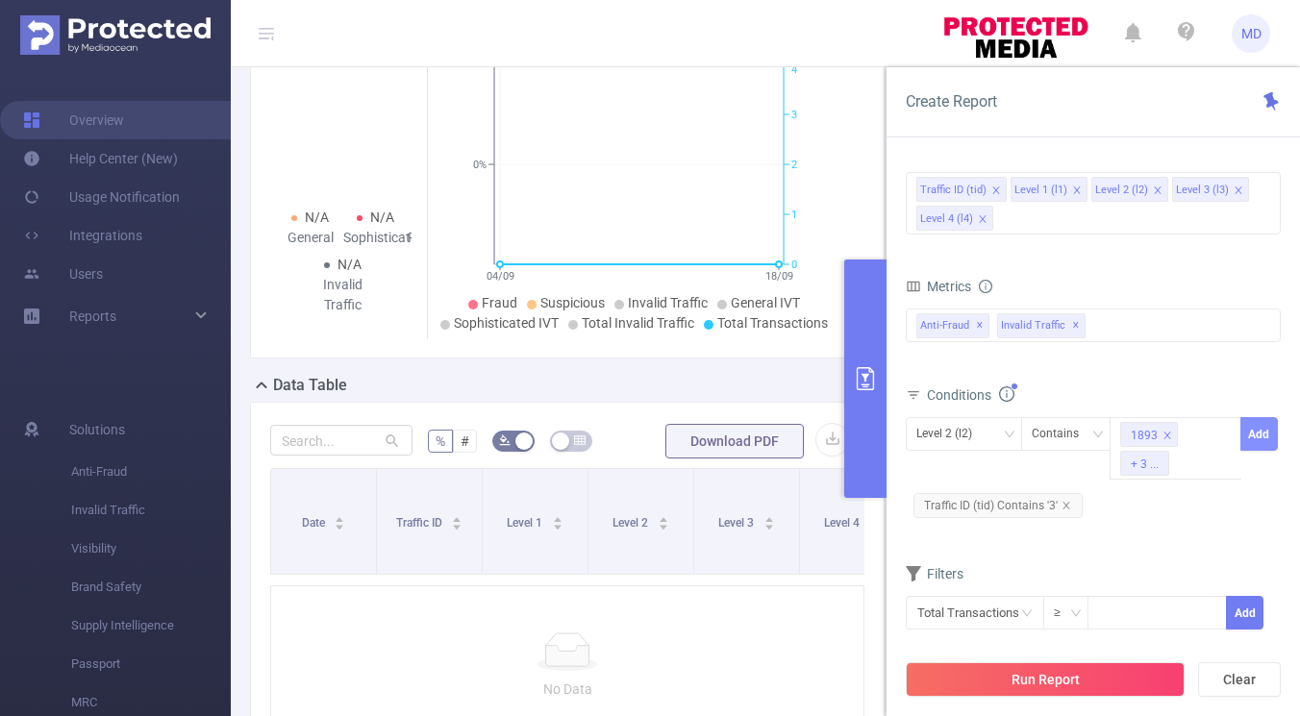
click at [1253, 433] on button "Add" at bounding box center [1260, 434] width 38 height 34
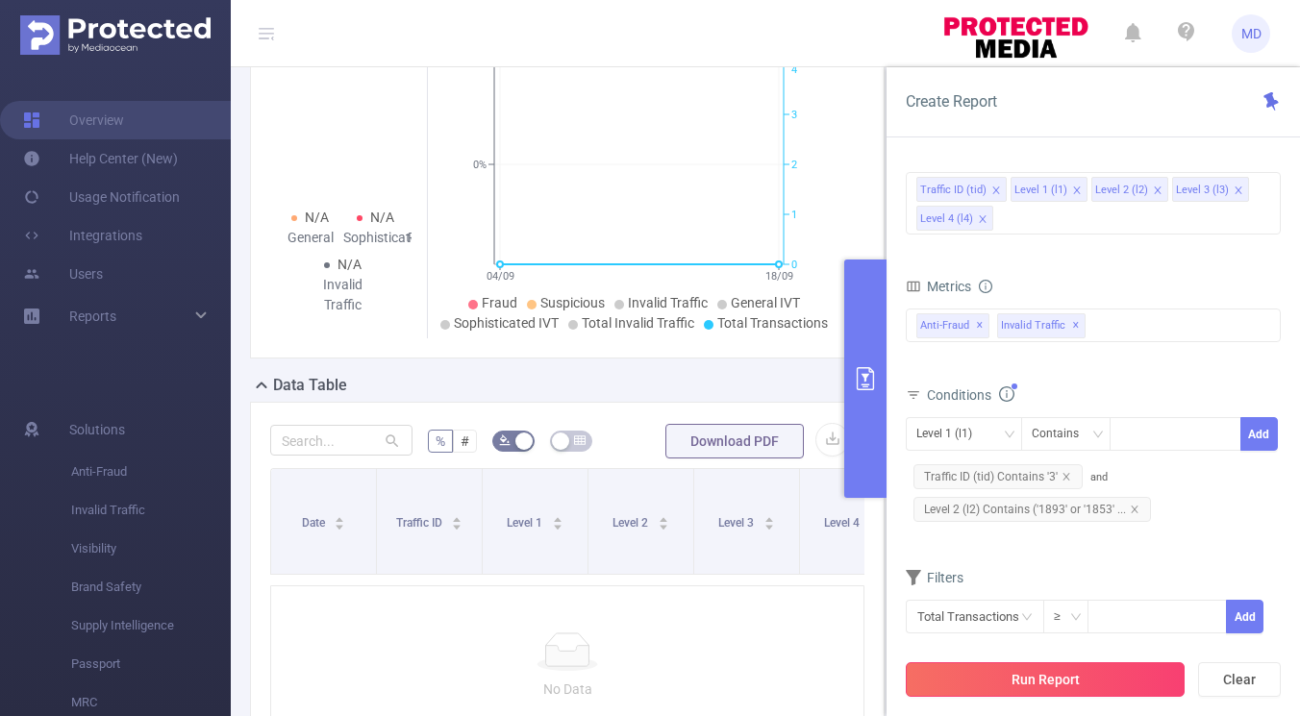
click at [998, 682] on button "Run Report" at bounding box center [1045, 680] width 279 height 35
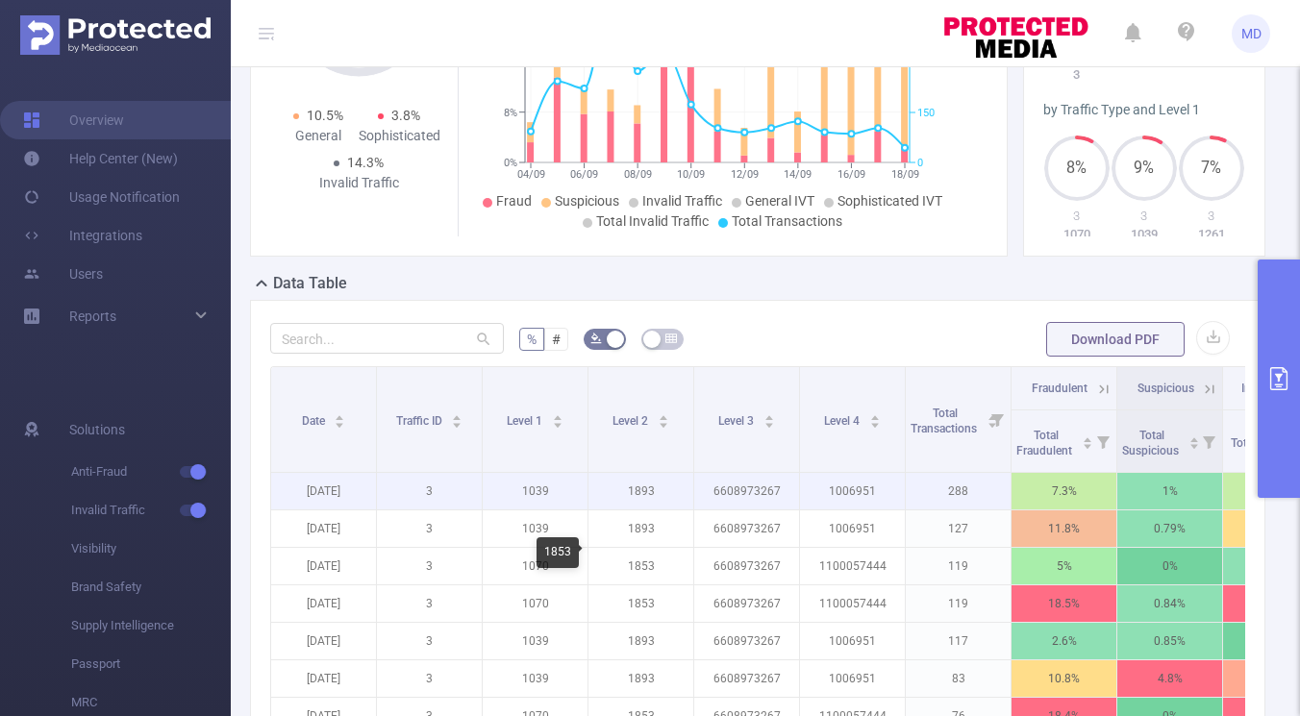
scroll to position [106, 0]
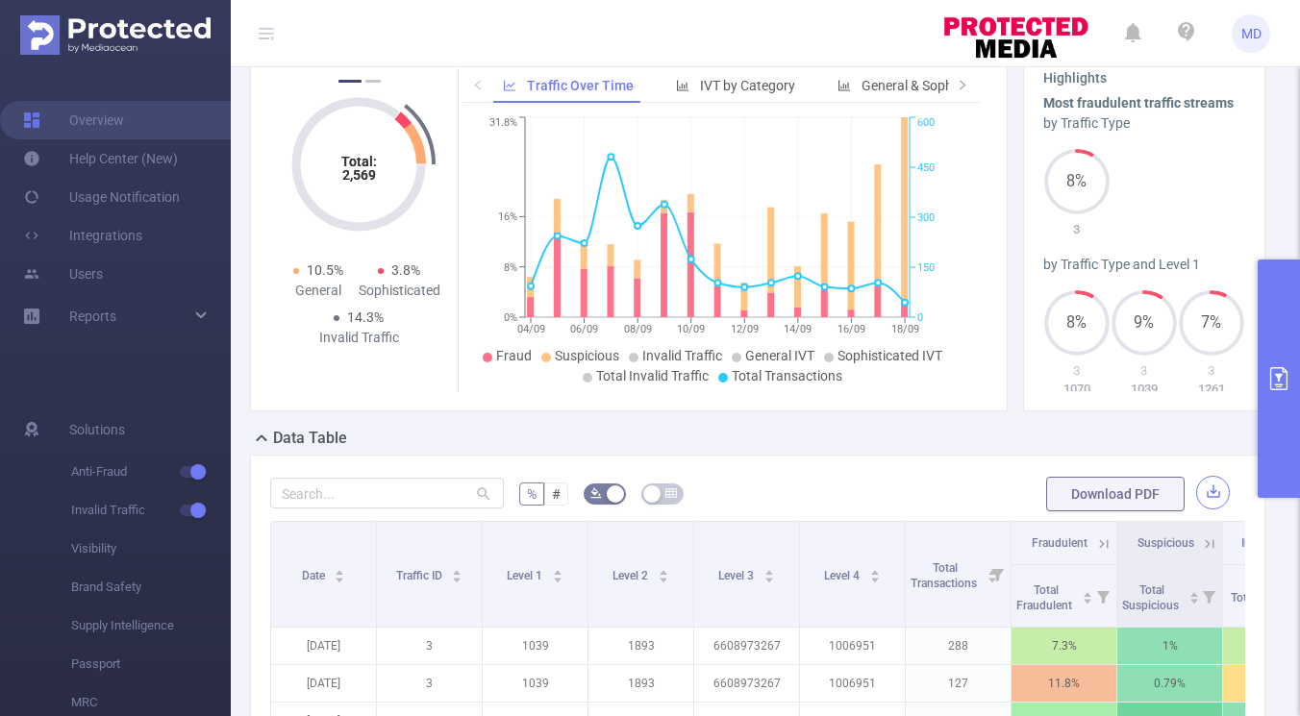
click at [1209, 489] on button "button" at bounding box center [1213, 493] width 34 height 34
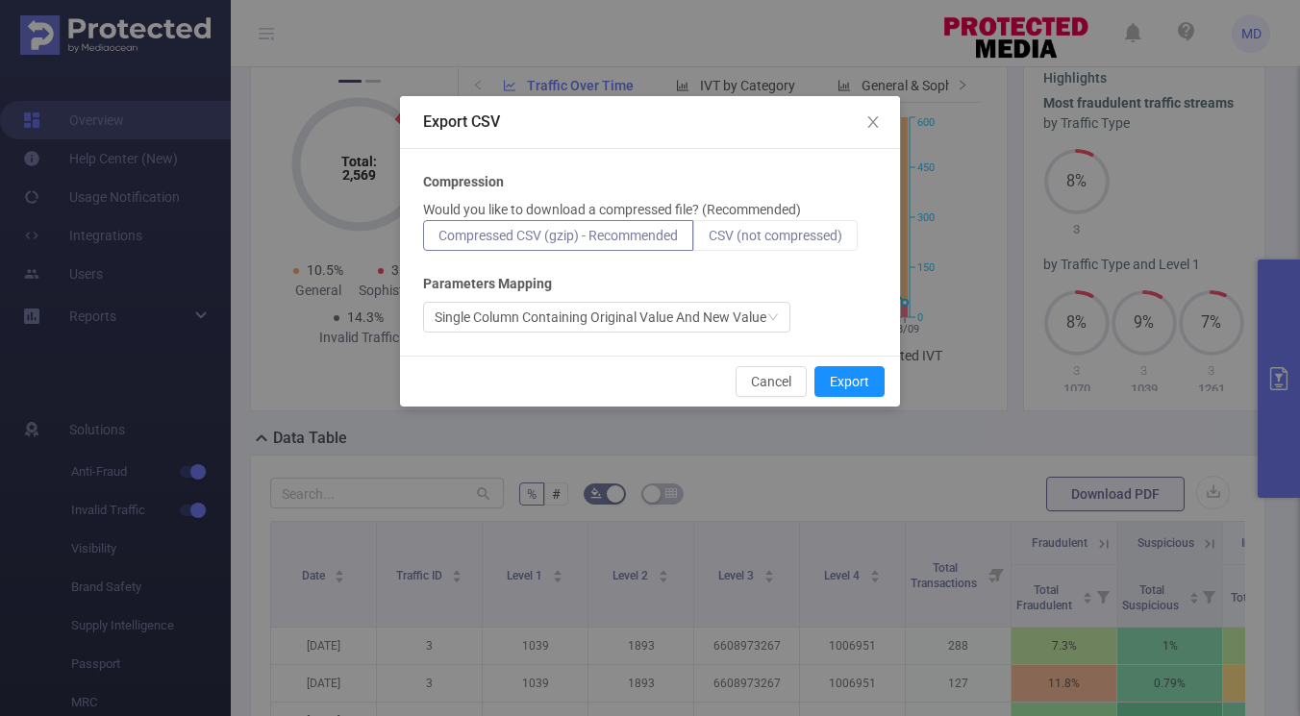
click at [807, 241] on span "CSV (not compressed)" at bounding box center [776, 235] width 134 height 15
click at [709, 240] on input "CSV (not compressed)" at bounding box center [709, 240] width 0 height 0
click at [843, 380] on button "Export" at bounding box center [850, 381] width 70 height 31
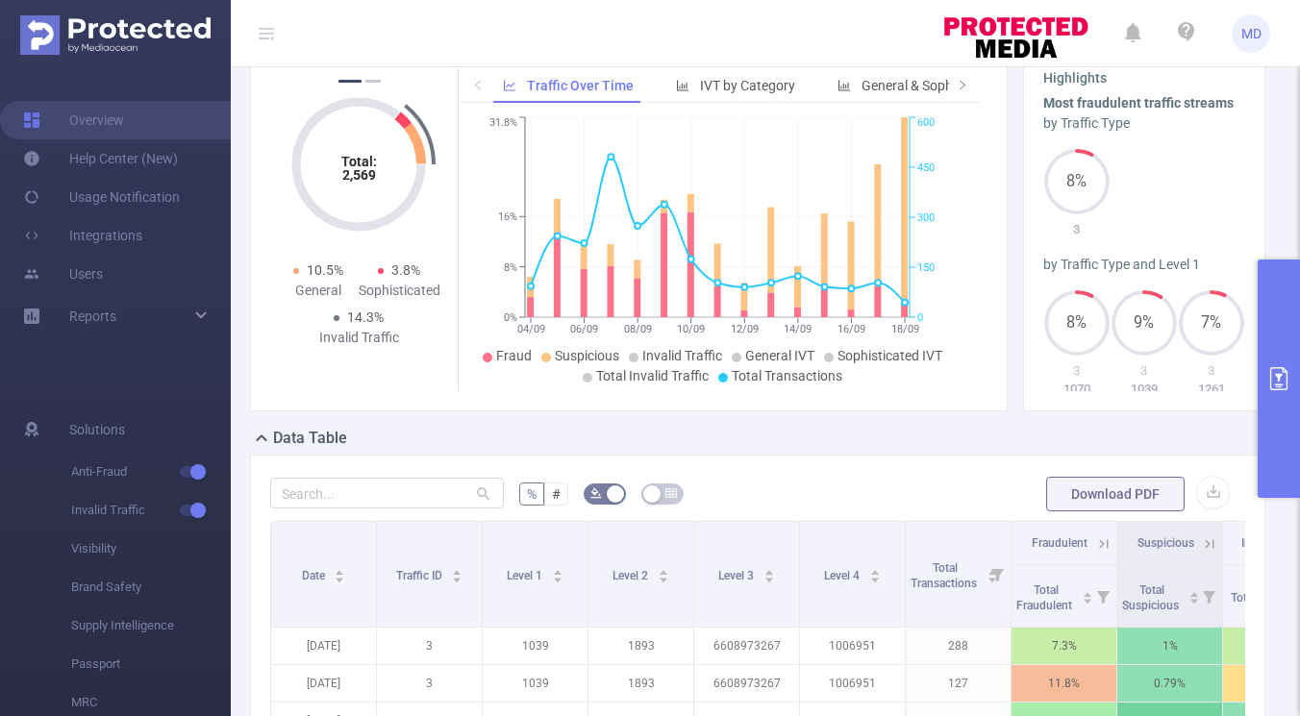
click at [1287, 397] on button "primary" at bounding box center [1279, 379] width 42 height 238
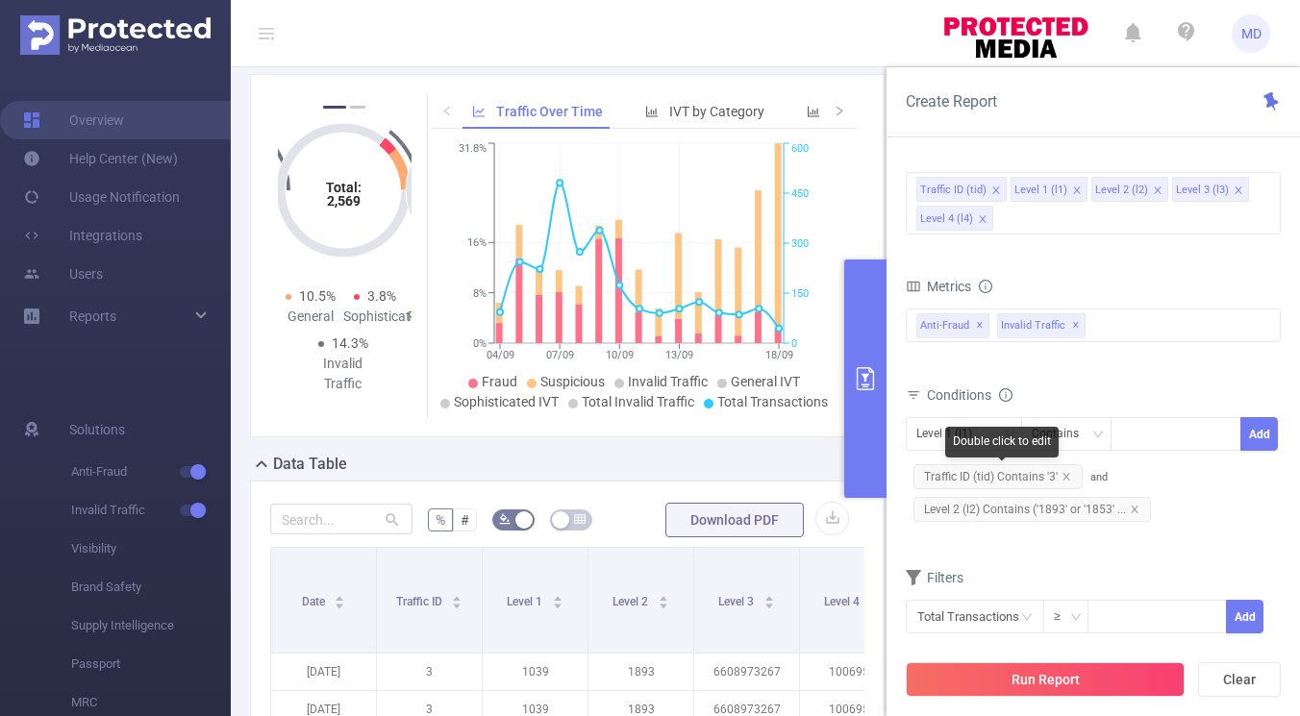
click at [1012, 474] on span "Traffic ID (tid) Contains '3'" at bounding box center [998, 476] width 169 height 25
click at [1065, 476] on icon "icon: close" at bounding box center [1066, 476] width 7 height 7
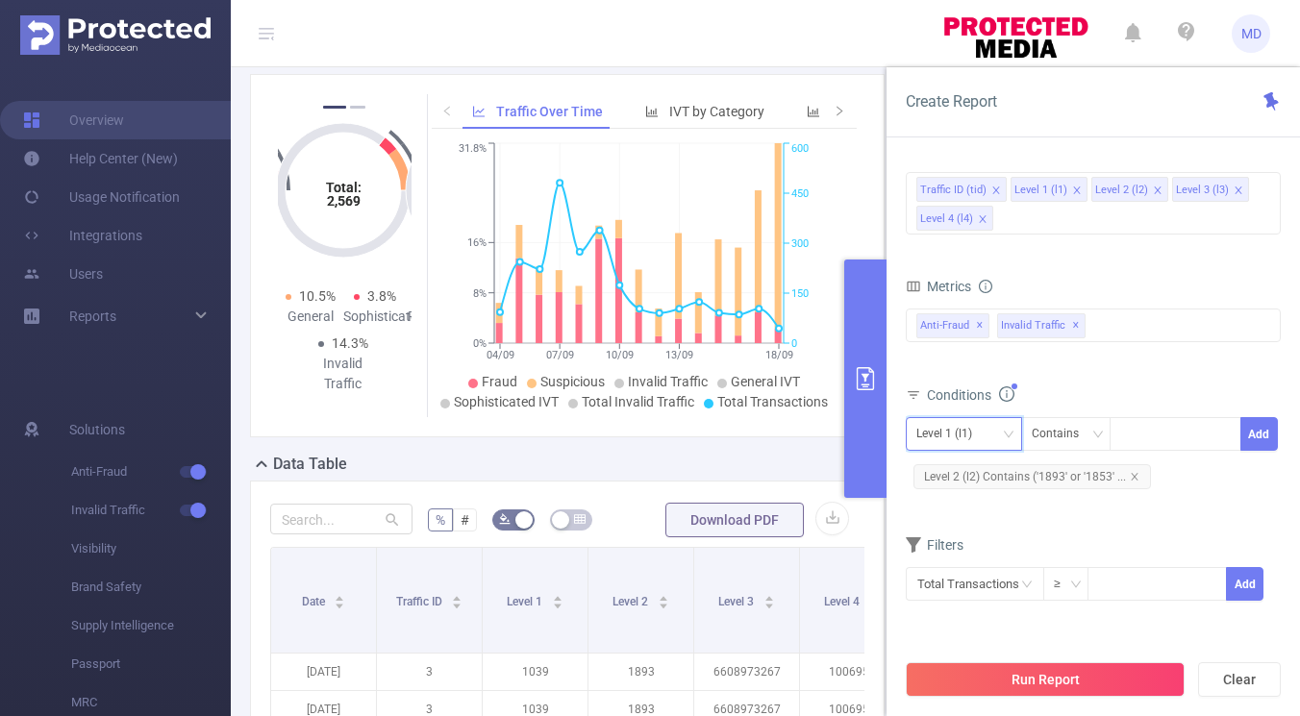
click at [991, 429] on div "Level 1 (l1)" at bounding box center [963, 434] width 95 height 32
click at [965, 470] on li "Traffic ID (tid)" at bounding box center [964, 474] width 116 height 31
click at [1146, 432] on div at bounding box center [1175, 434] width 111 height 32
type input "3"
type input "8"
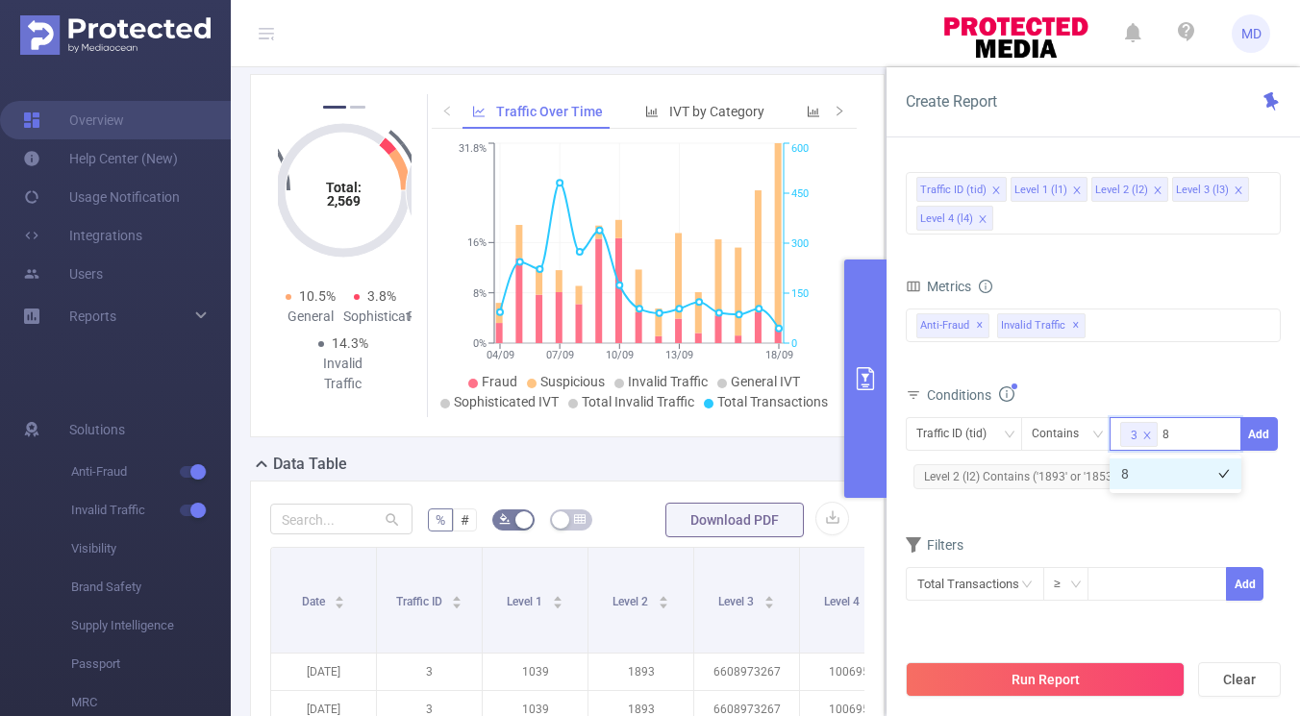
click at [1156, 467] on li "8" at bounding box center [1176, 474] width 132 height 31
click at [1265, 466] on div "Traffic ID (tid) Contains 3 + 1 ... Add Level 2 (l2) Contains ('1893' or '1853'…" at bounding box center [1093, 455] width 375 height 76
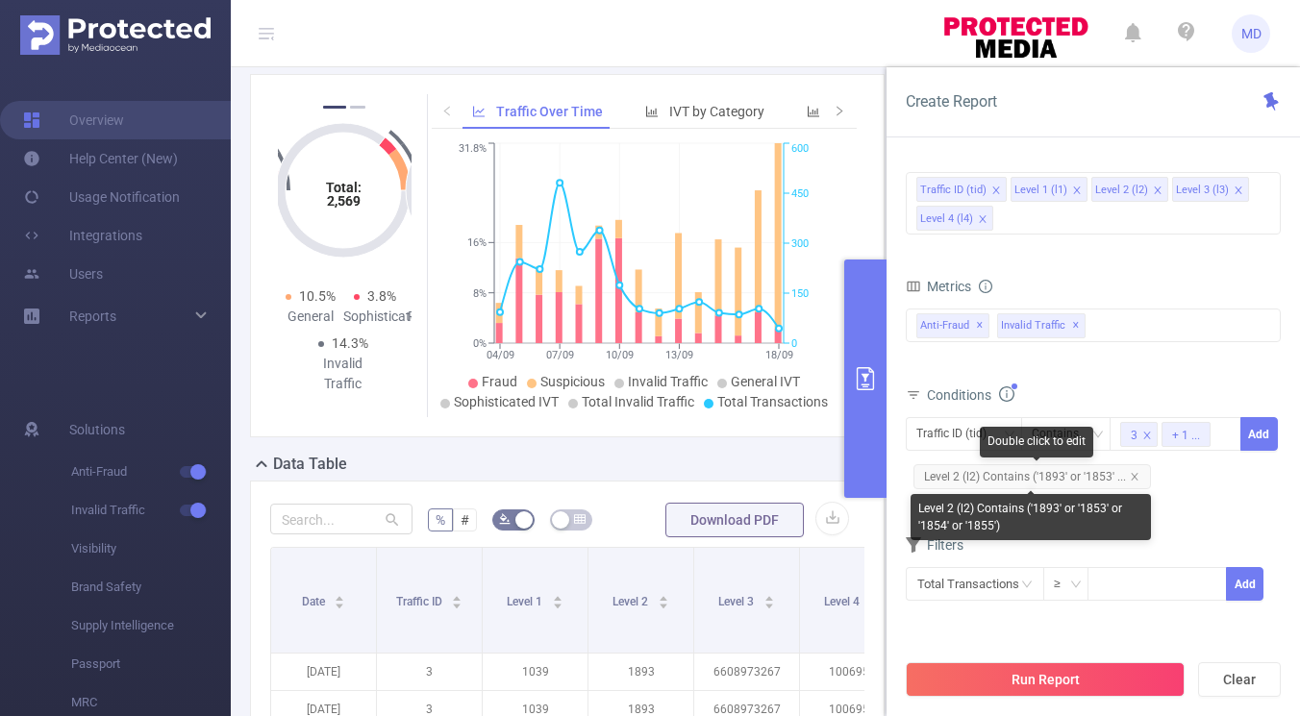
click at [1057, 479] on span "Level 2 (l2) Contains ('1893' or '1853' ..." at bounding box center [1033, 476] width 238 height 25
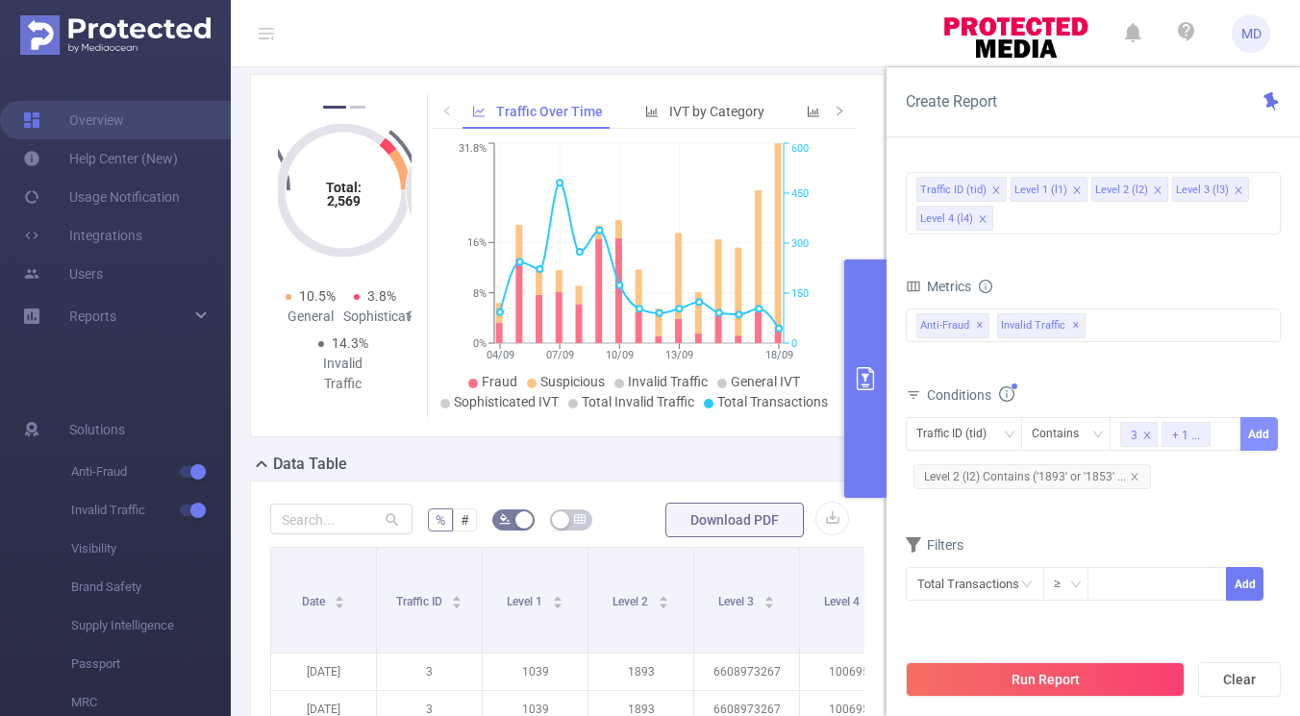
click at [1258, 439] on button "Add" at bounding box center [1260, 434] width 38 height 34
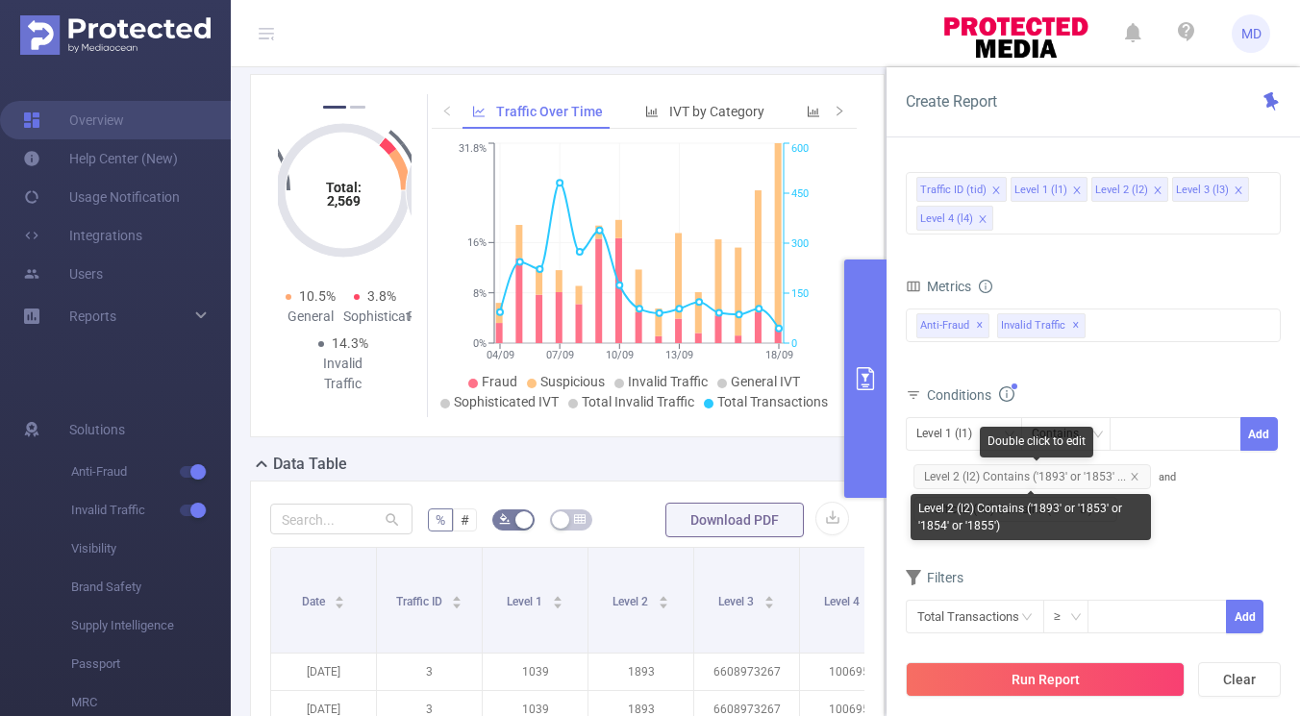
click at [1069, 474] on span "Level 2 (l2) Contains ('1893' or '1853' ..." at bounding box center [1033, 476] width 238 height 25
click at [1032, 525] on div "Level 2 (l2) Contains ('1893' or '1853' or '1854' or '1855')" at bounding box center [1031, 517] width 240 height 46
click at [1135, 473] on icon "icon: close" at bounding box center [1134, 476] width 7 height 7
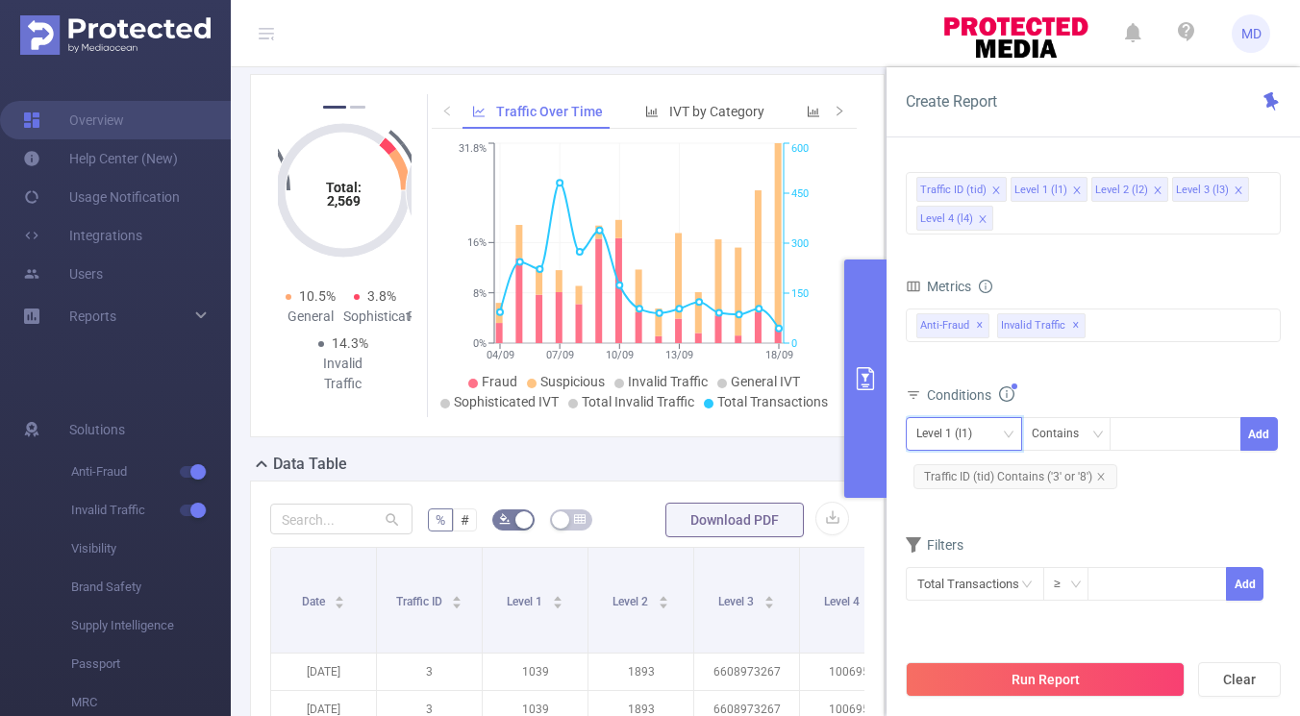
click at [973, 429] on div "Level 1 (l1)" at bounding box center [950, 434] width 69 height 32
click at [952, 531] on li "Level 2 (l2)" at bounding box center [964, 535] width 116 height 31
click at [1138, 438] on div at bounding box center [1175, 434] width 111 height 32
type input "1853"
click at [1154, 478] on li "1853" at bounding box center [1176, 474] width 132 height 31
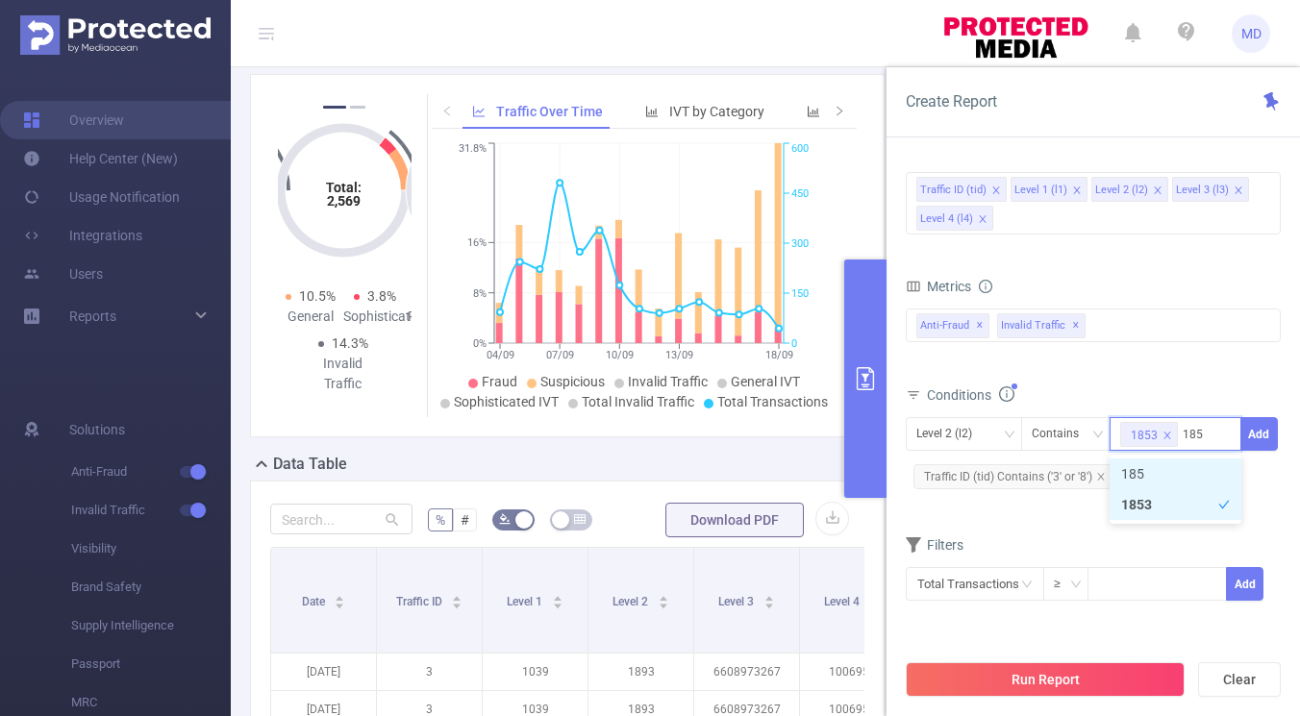
type input "1854"
click at [1154, 485] on li "1854" at bounding box center [1176, 474] width 132 height 31
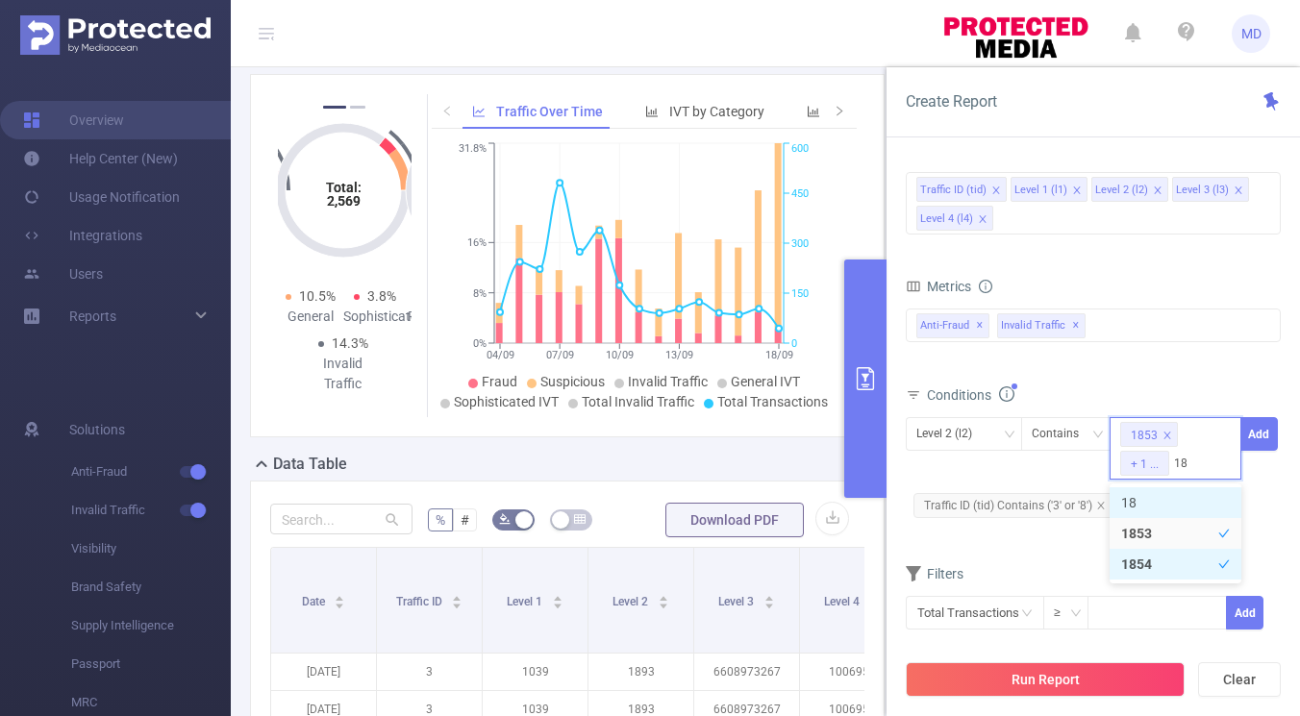
type input "1855"
click at [1152, 506] on li "1855" at bounding box center [1176, 503] width 132 height 31
type input "1893"
type input "20142"
click at [1152, 496] on li "20142" at bounding box center [1176, 503] width 132 height 31
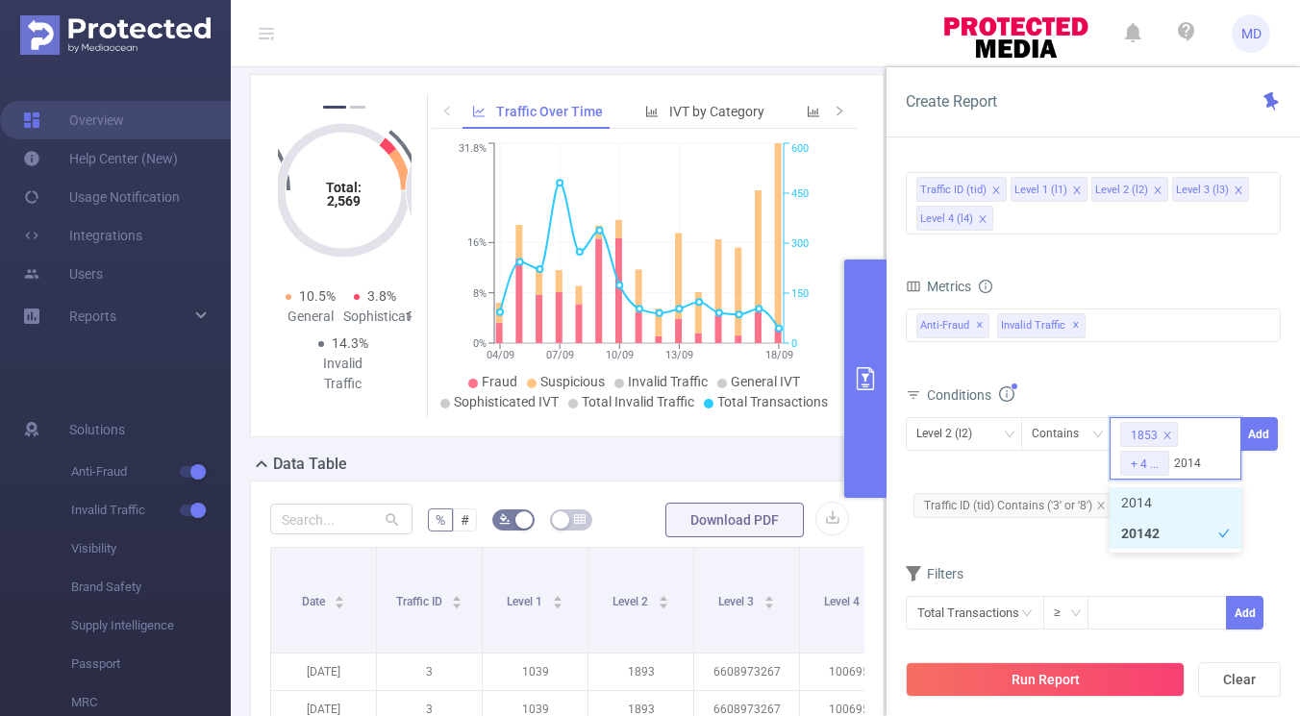
type input "20143"
click at [1158, 508] on li "20143" at bounding box center [1176, 503] width 132 height 31
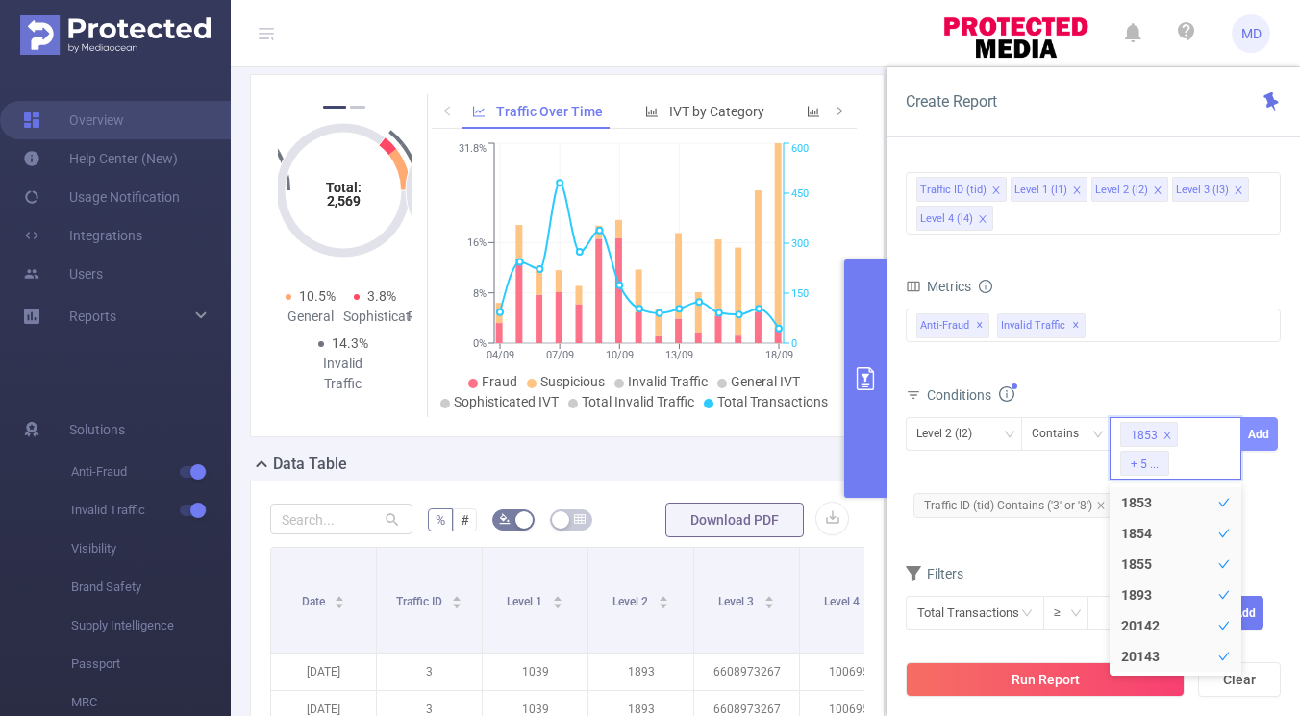
click at [1260, 426] on button "Add" at bounding box center [1260, 434] width 38 height 34
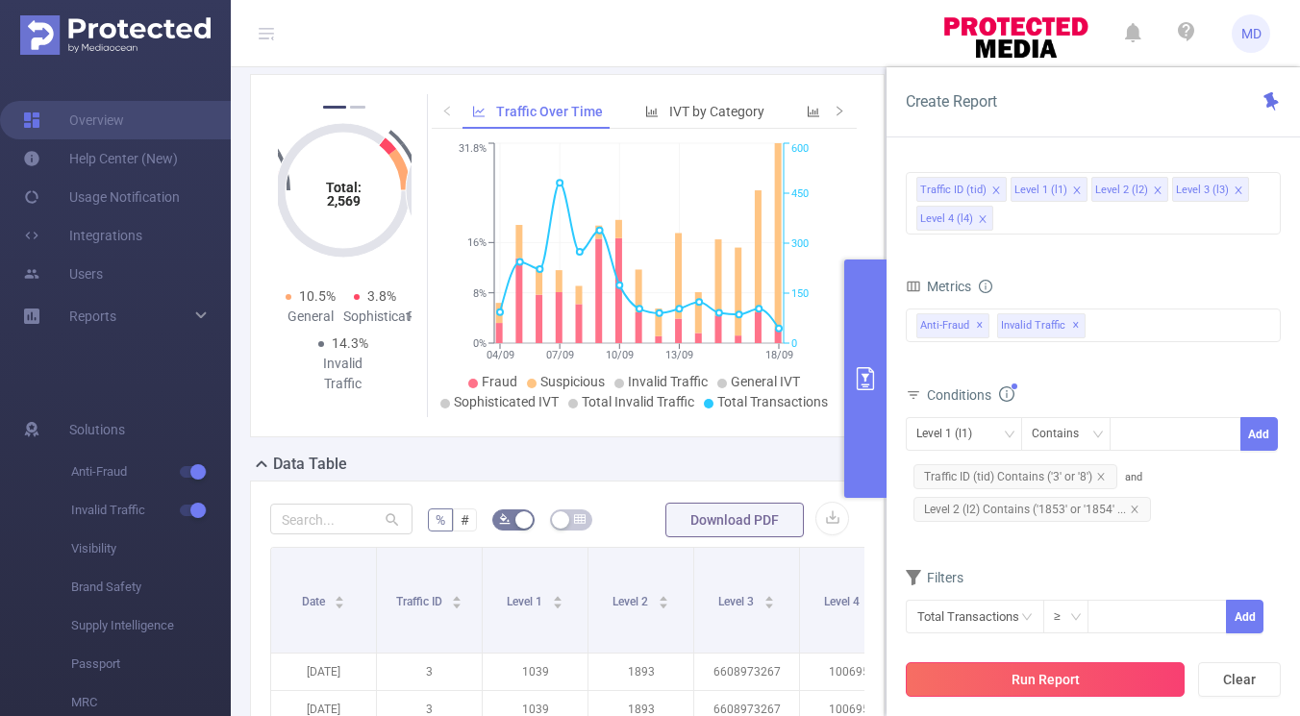
click at [1141, 690] on button "Run Report" at bounding box center [1045, 680] width 279 height 35
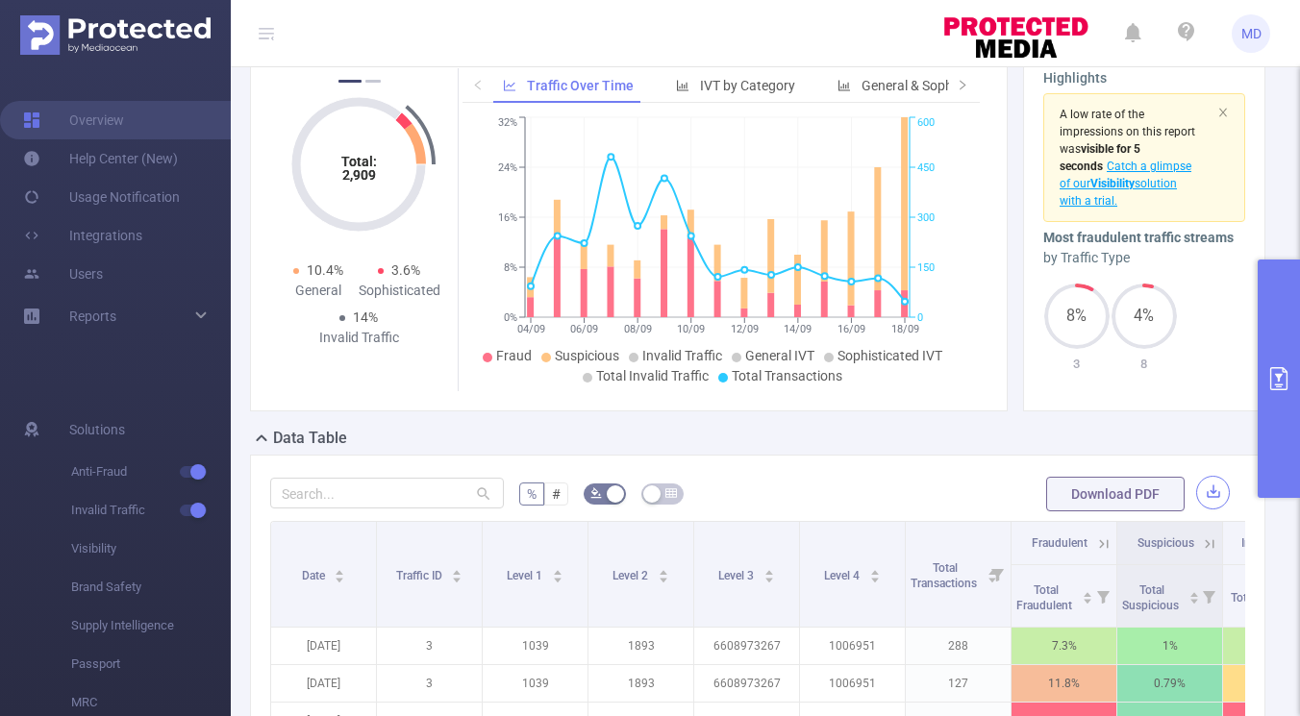
click at [1199, 489] on button "button" at bounding box center [1213, 493] width 34 height 34
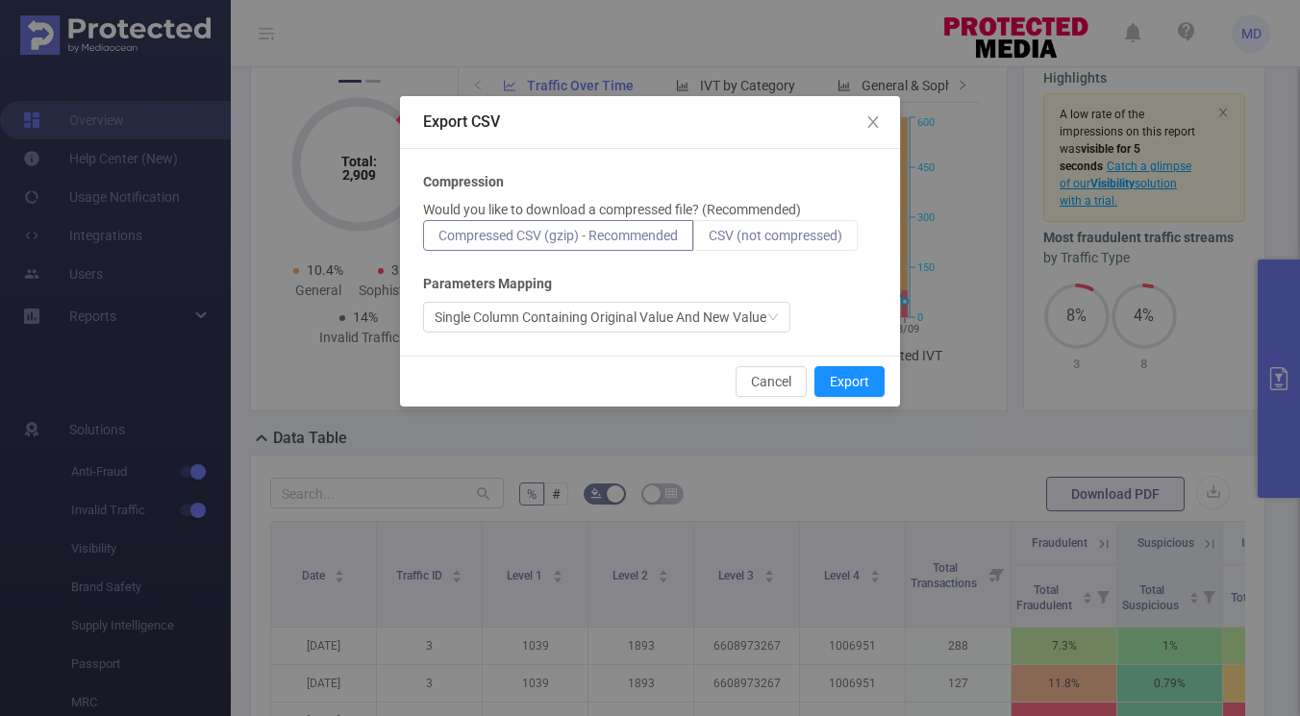
click at [835, 232] on span "CSV (not compressed)" at bounding box center [776, 235] width 134 height 15
click at [709, 240] on input "CSV (not compressed)" at bounding box center [709, 240] width 0 height 0
click at [853, 378] on button "Export" at bounding box center [850, 381] width 70 height 31
